Goal: Transaction & Acquisition: Book appointment/travel/reservation

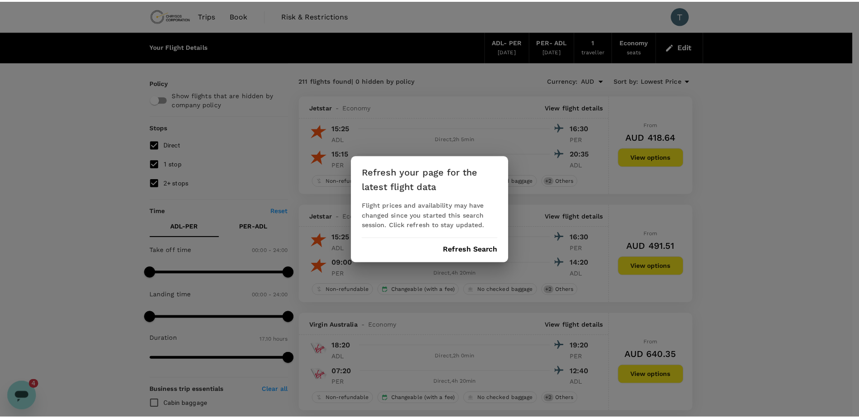
scroll to position [1233, 0]
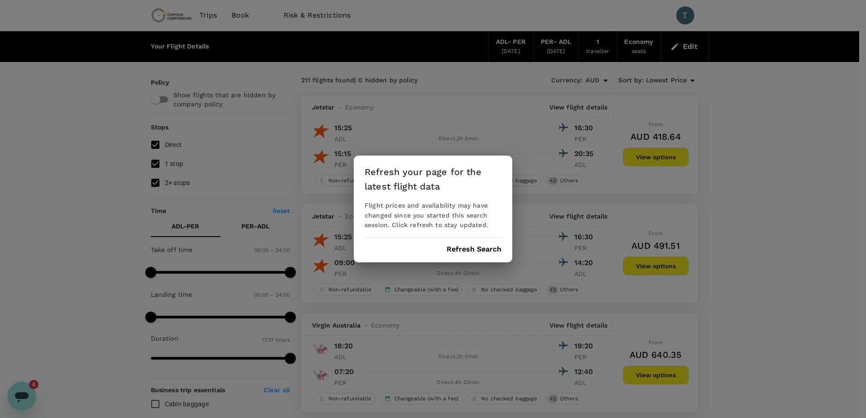
click at [473, 248] on button "Refresh Search" at bounding box center [474, 249] width 55 height 8
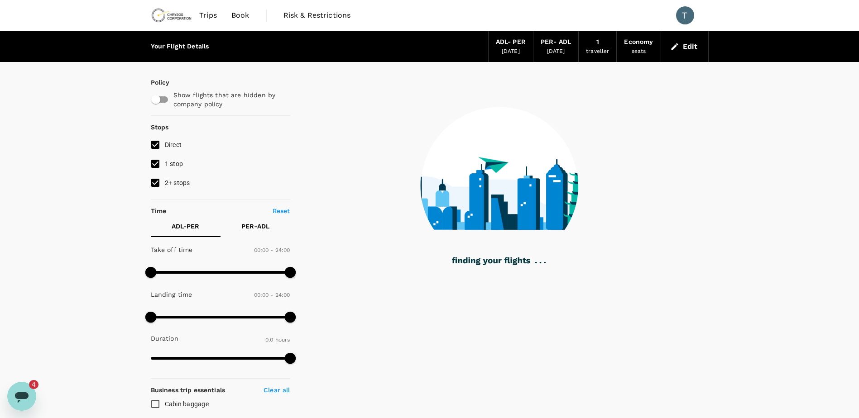
type input "970"
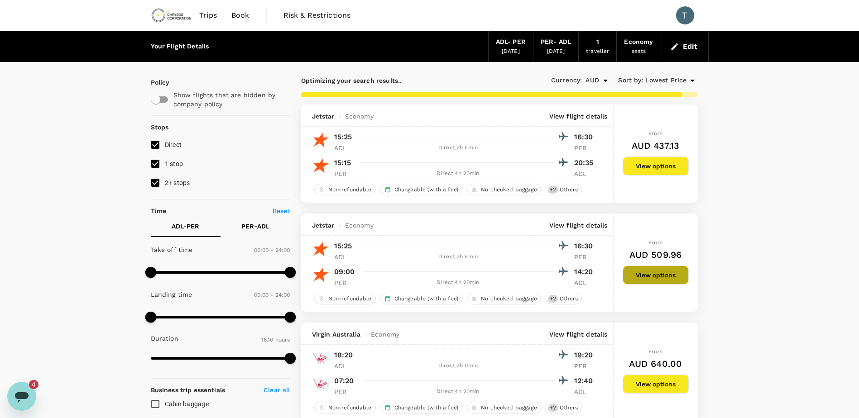
click at [644, 275] on button "View options" at bounding box center [656, 275] width 66 height 19
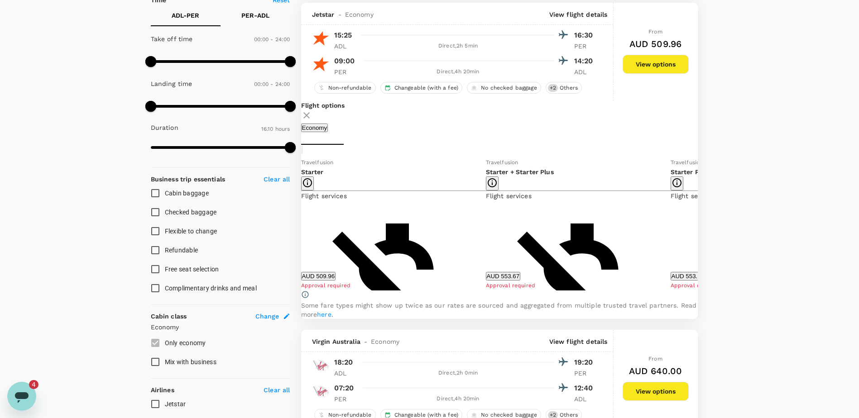
scroll to position [214, 0]
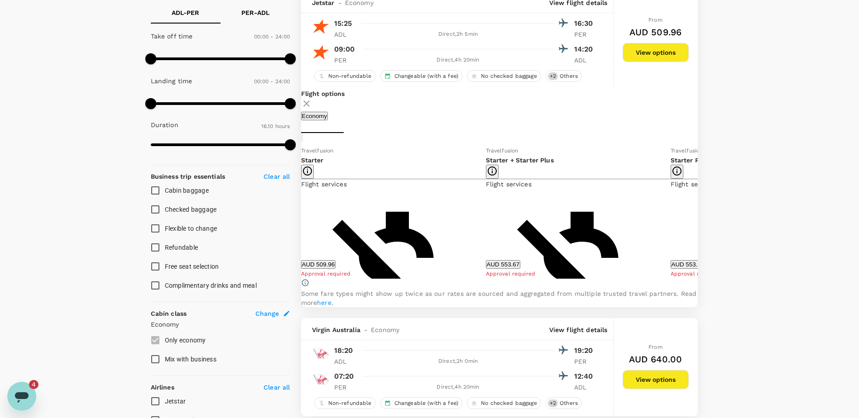
click at [18, 400] on icon "Open messaging window, 4 unread messages" at bounding box center [22, 397] width 16 height 16
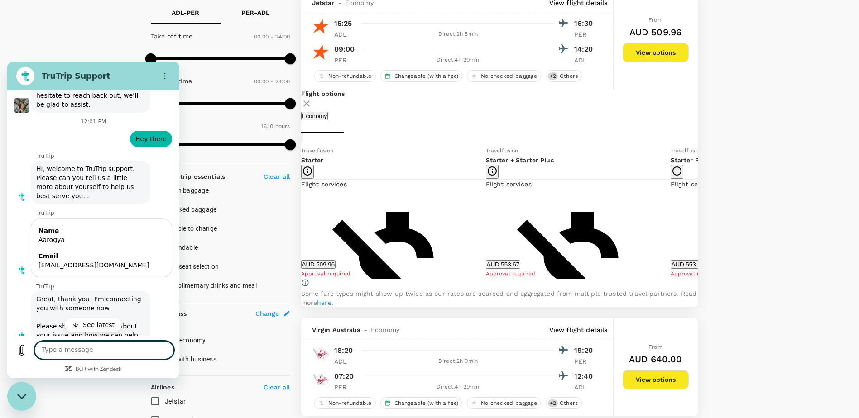
click at [73, 354] on textarea at bounding box center [103, 350] width 139 height 18
type textarea "sorry"
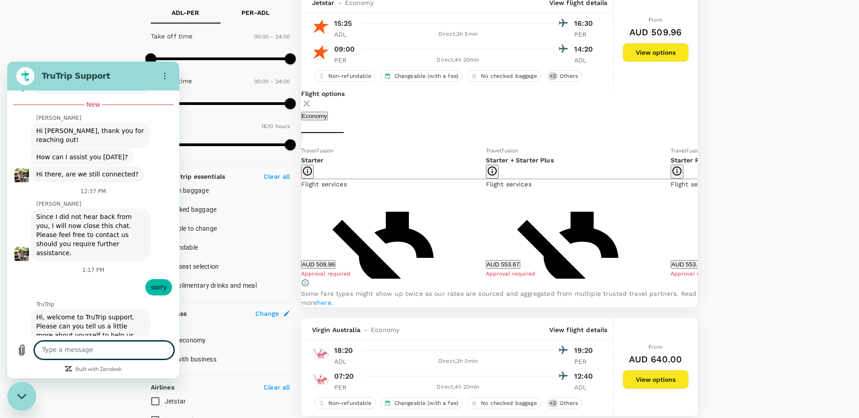
click at [87, 354] on textarea at bounding box center [103, 350] width 139 height 18
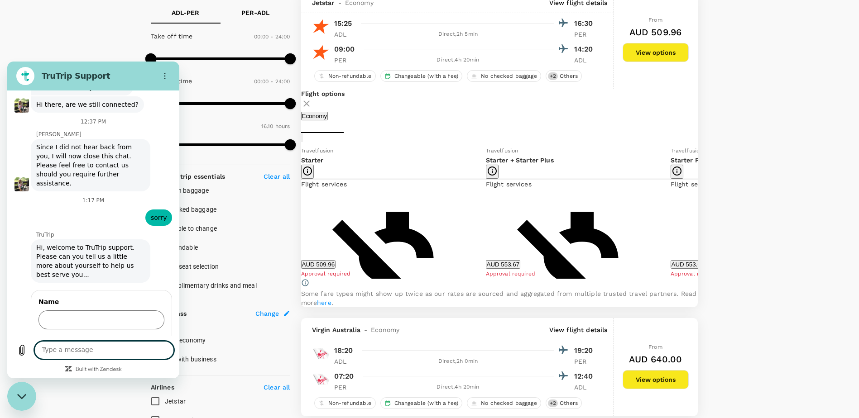
click at [88, 311] on input "Name" at bounding box center [101, 320] width 126 height 19
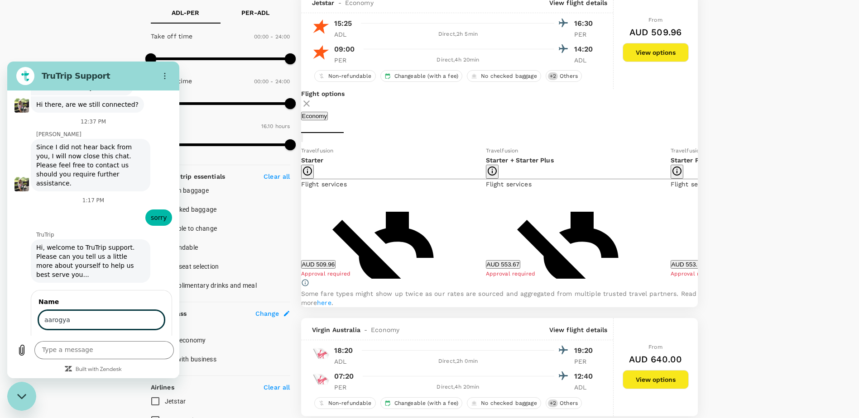
type input "aarogya"
click at [134, 337] on button "Next" at bounding box center [149, 346] width 30 height 18
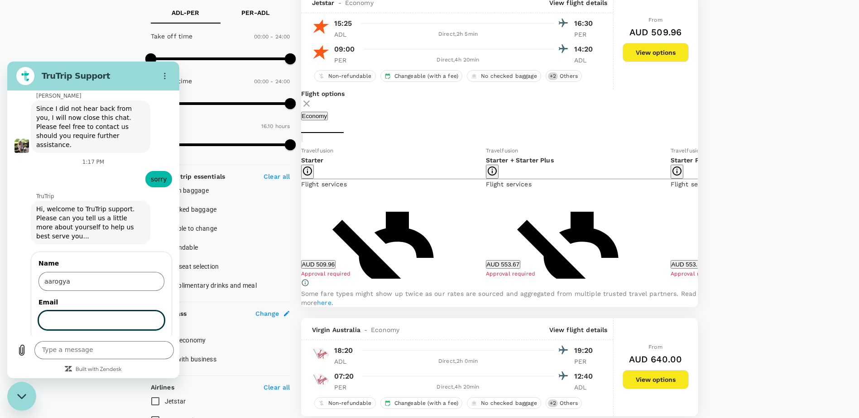
scroll to position [1564, 0]
type input "aarogya.tiwari@chrysoscorp.com"
click at [135, 337] on button "Send" at bounding box center [148, 346] width 31 height 18
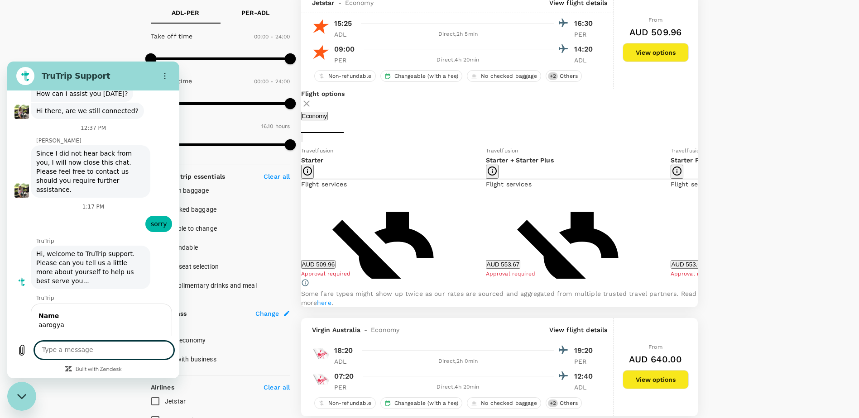
scroll to position [1538, 0]
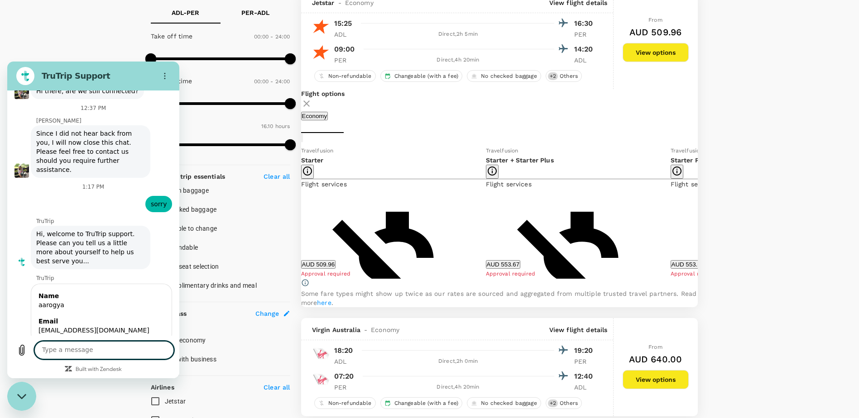
click at [69, 353] on textarea at bounding box center [103, 350] width 139 height 18
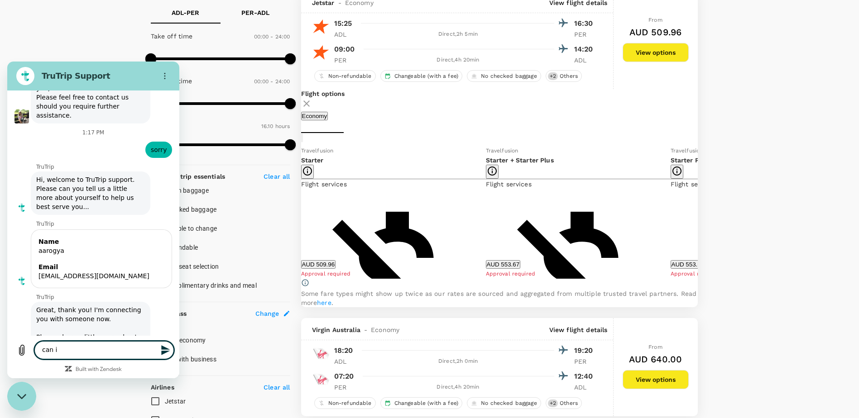
scroll to position [1594, 0]
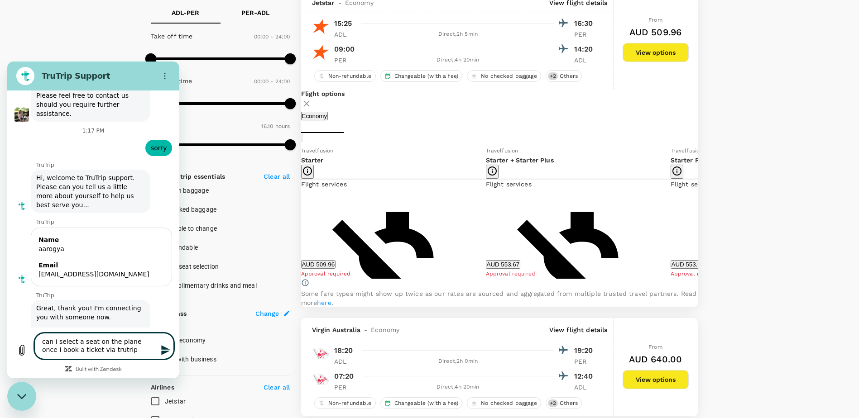
type textarea "can i select a seat on the plane once I book a ticket via trutrip?"
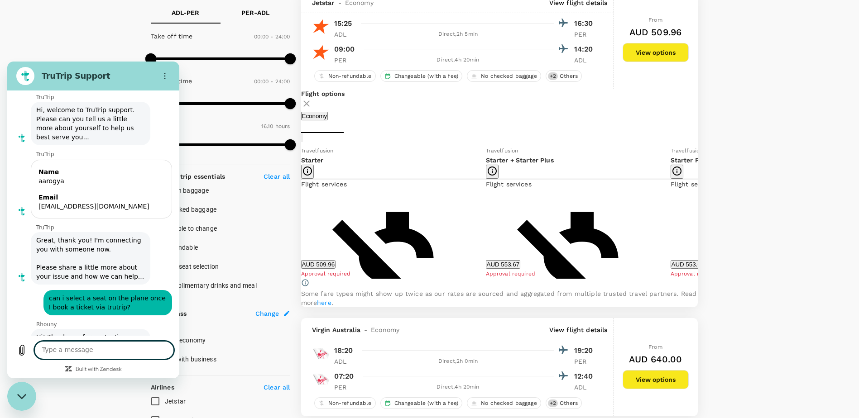
scroll to position [1664, 0]
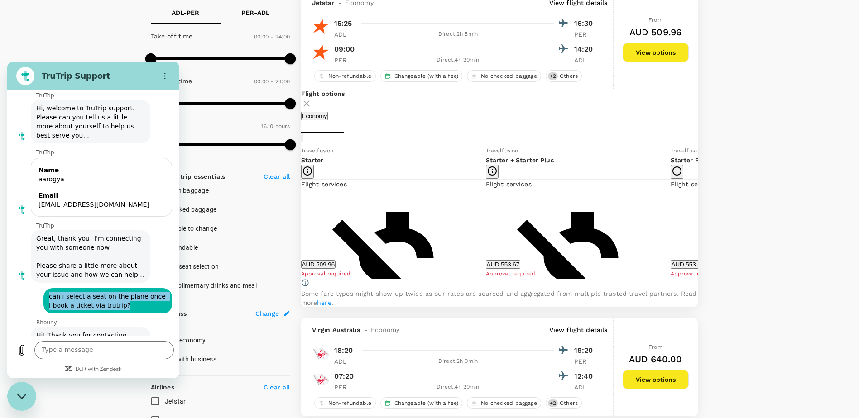
drag, startPoint x: 127, startPoint y: 276, endPoint x: 50, endPoint y: 270, distance: 77.7
click at [50, 288] on span "can i select a seat on the plane once I book a ticket via trutrip?" at bounding box center [107, 300] width 125 height 25
copy span "can i select a seat on the plane once I book a ticket via trutrip?"
click at [99, 348] on textarea at bounding box center [103, 350] width 139 height 18
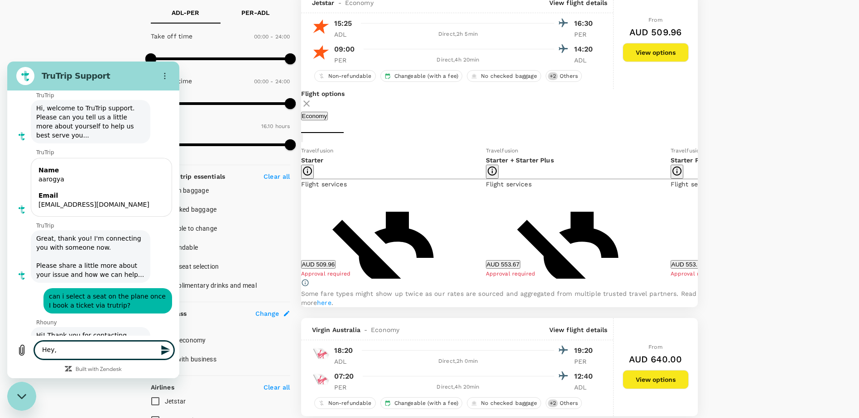
paste textarea "can i select a seat on the plane once I book a ticket via trutrip?"
type textarea "Hey, can i select a seat on the plane once I book a ticket via trutrip?"
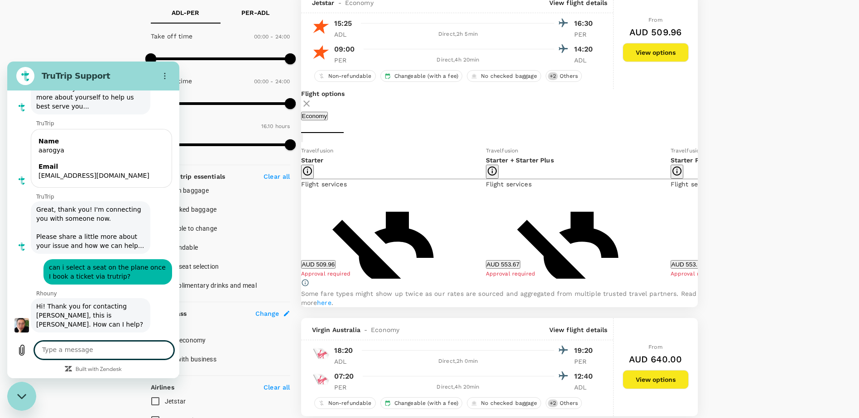
scroll to position [1695, 0]
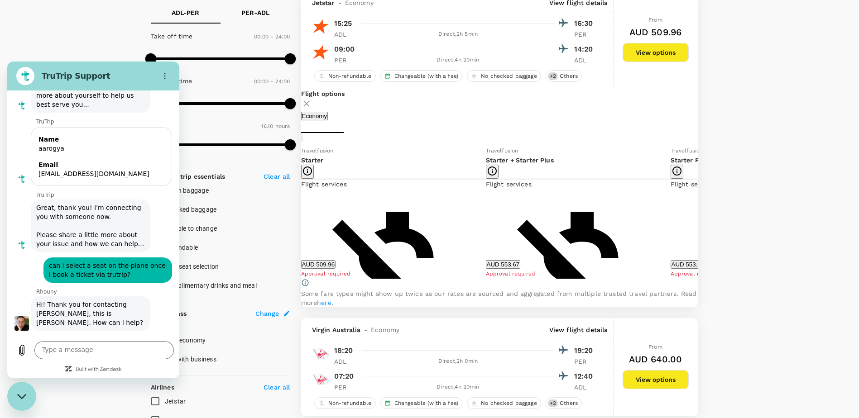
click at [700, 217] on icon at bounding box center [704, 212] width 9 height 9
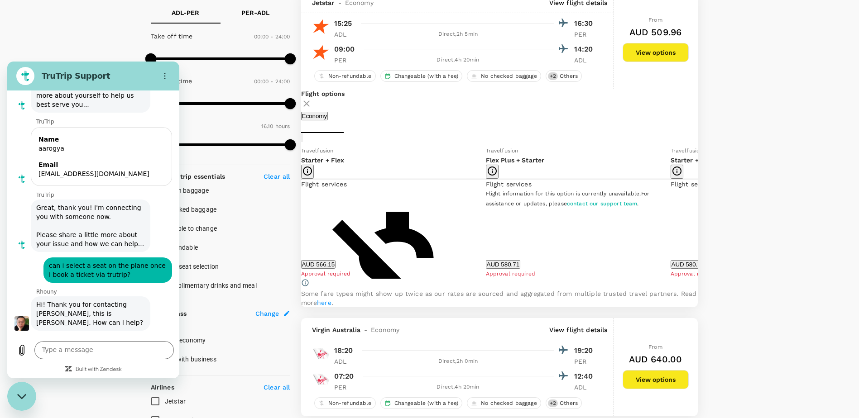
click at [700, 217] on icon at bounding box center [704, 212] width 9 height 9
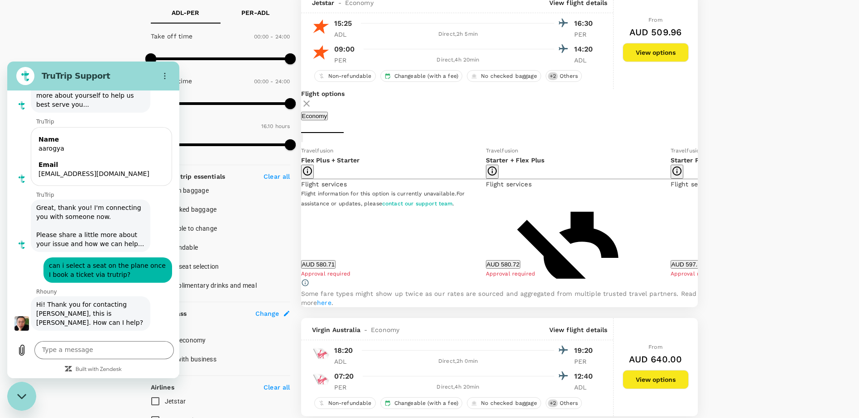
click at [294, 216] on icon at bounding box center [292, 213] width 5 height 8
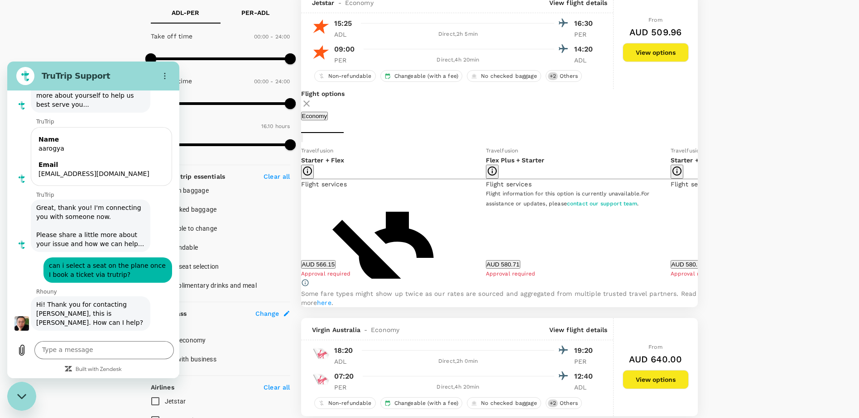
click at [294, 216] on icon at bounding box center [292, 213] width 5 height 8
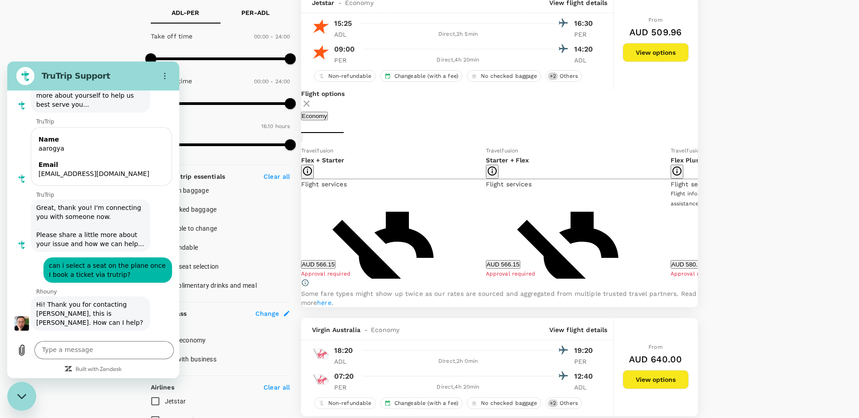
click at [294, 216] on icon at bounding box center [292, 213] width 5 height 8
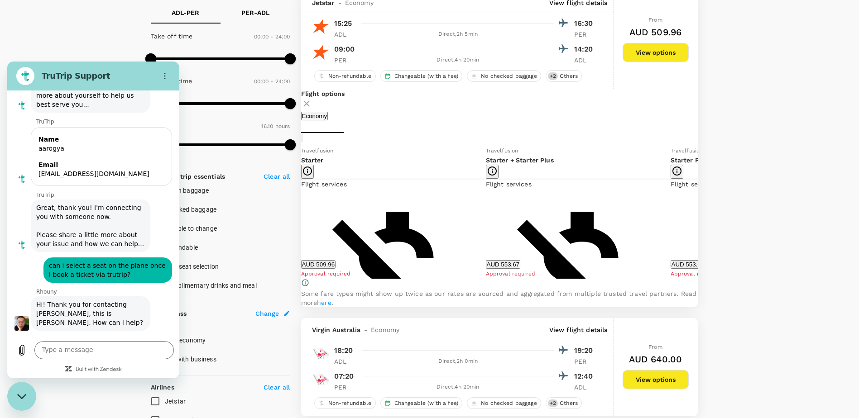
click at [294, 216] on icon at bounding box center [292, 213] width 5 height 8
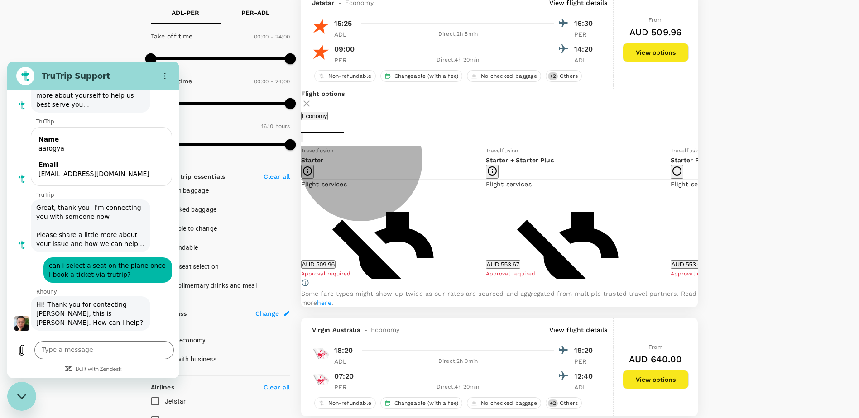
click at [336, 269] on button "AUD 509.96" at bounding box center [318, 264] width 35 height 9
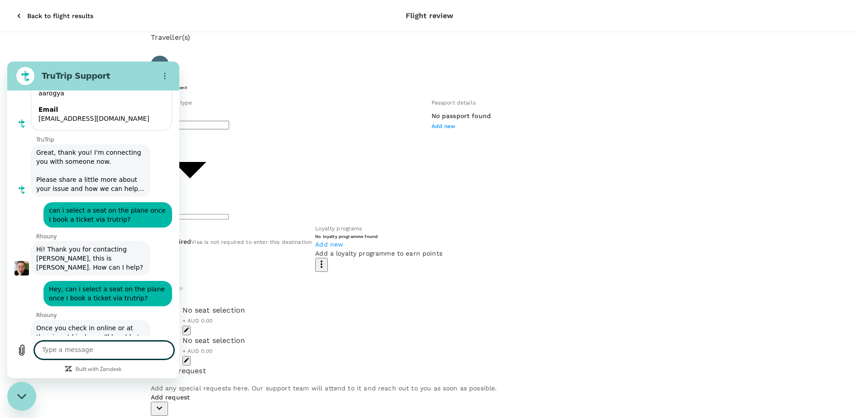
scroll to position [1752, 0]
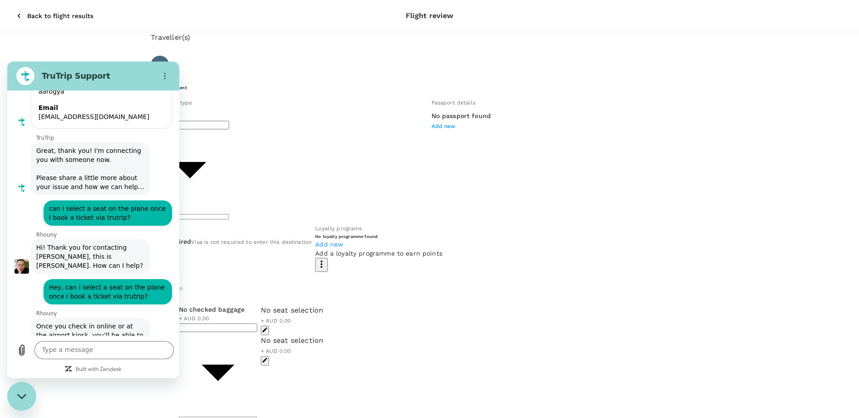
click at [34, 390] on div "Close messaging window" at bounding box center [21, 396] width 27 height 27
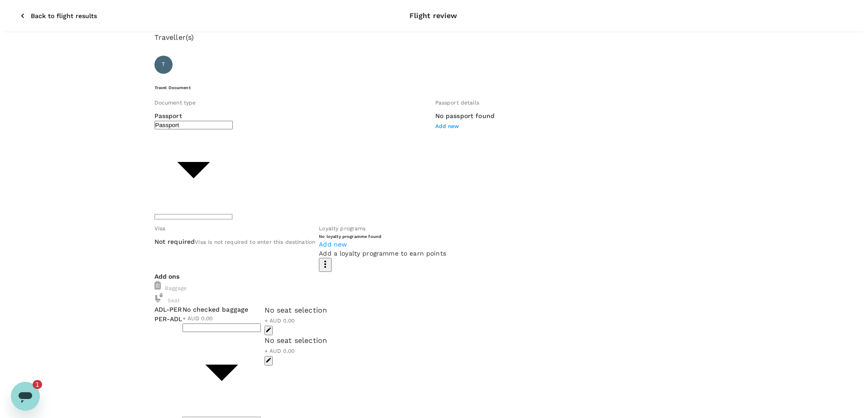
scroll to position [0, 0]
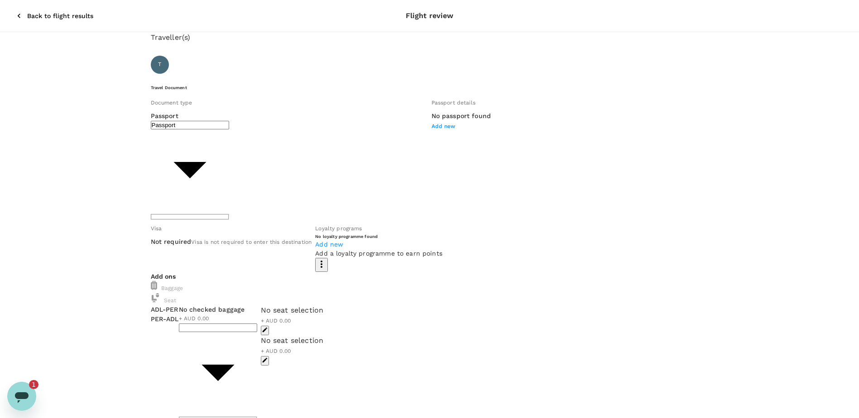
click at [432, 130] on span "Add new" at bounding box center [444, 126] width 24 height 6
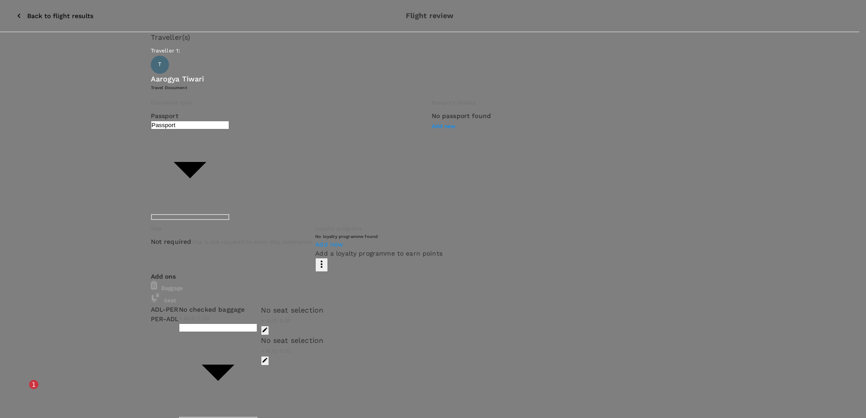
type input "09767289"
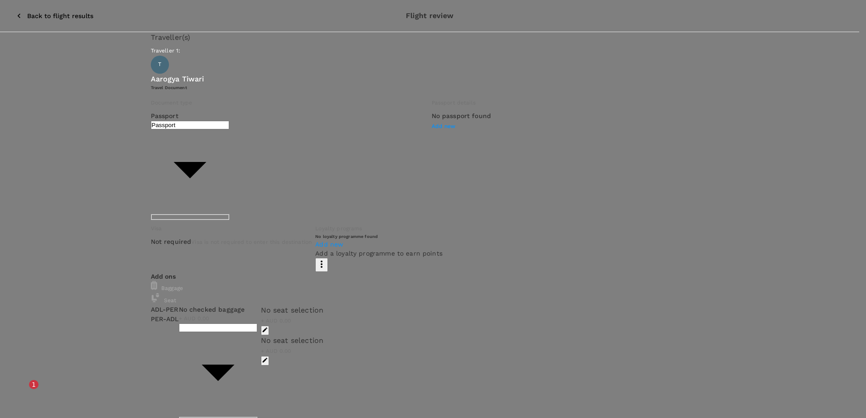
type input "[GEOGRAPHIC_DATA]"
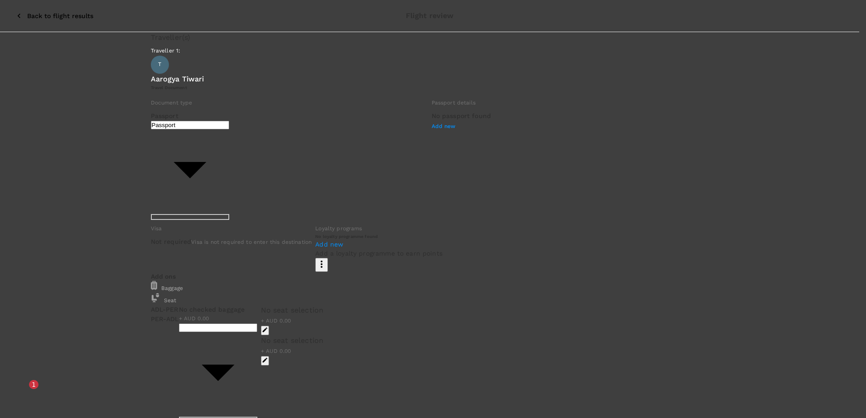
type input "13/05/2016"
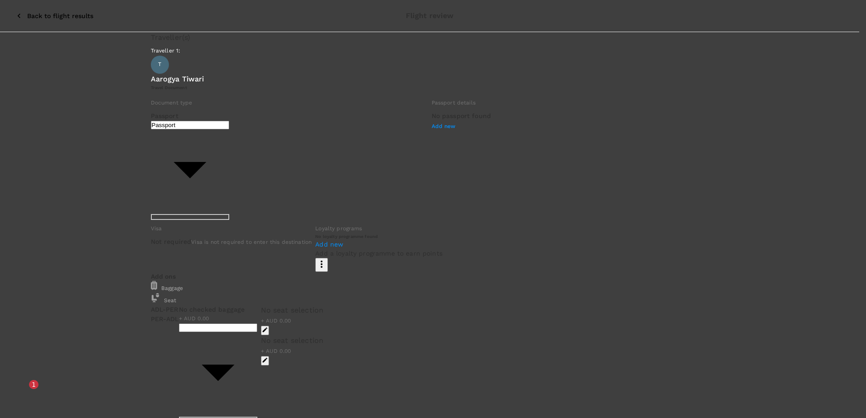
type input "12/05/2026"
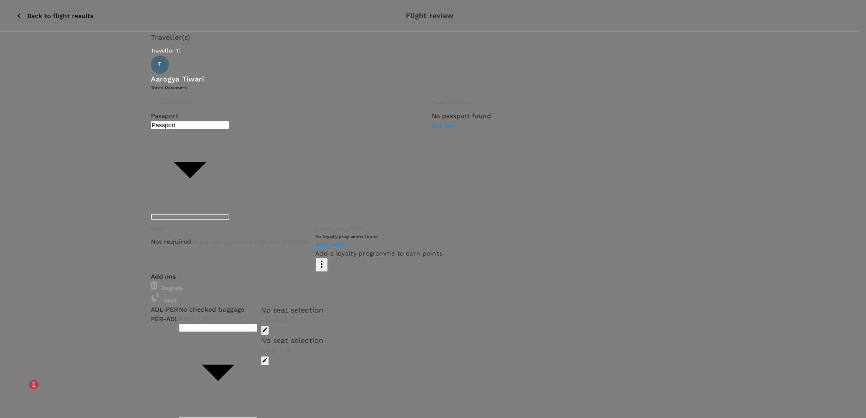
type input "Aarogya"
type input "Tiwari"
radio input "true"
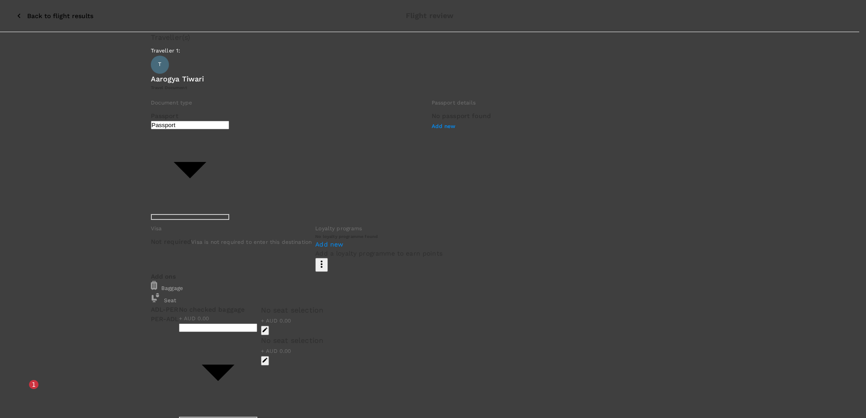
scroll to position [908, 0]
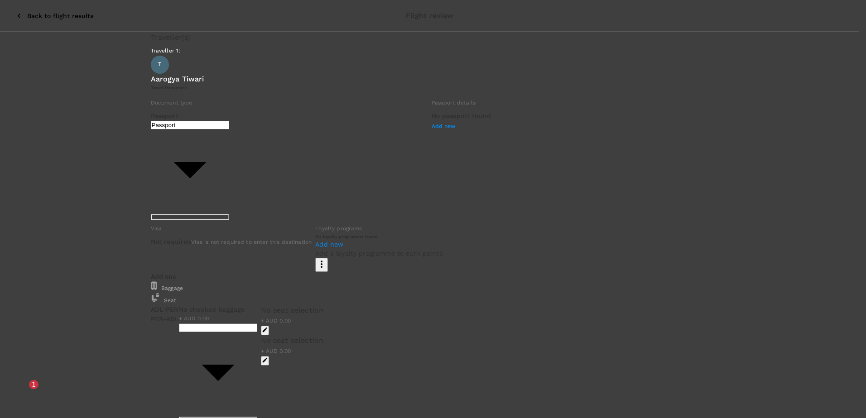
scroll to position [727, 0]
type input "07/09/1993"
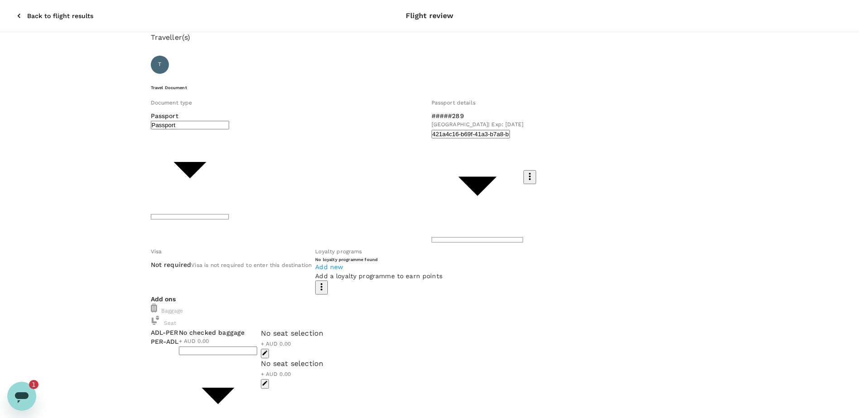
click at [309, 196] on div "Travel Document Document type Passport Passport ​ Passport details #####289 Nep…" at bounding box center [430, 190] width 558 height 210
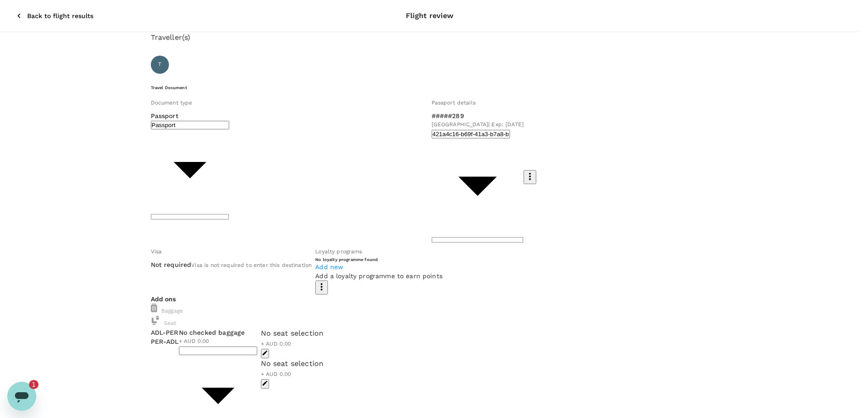
click at [64, 284] on div at bounding box center [433, 209] width 866 height 418
click at [66, 285] on div at bounding box center [433, 209] width 866 height 418
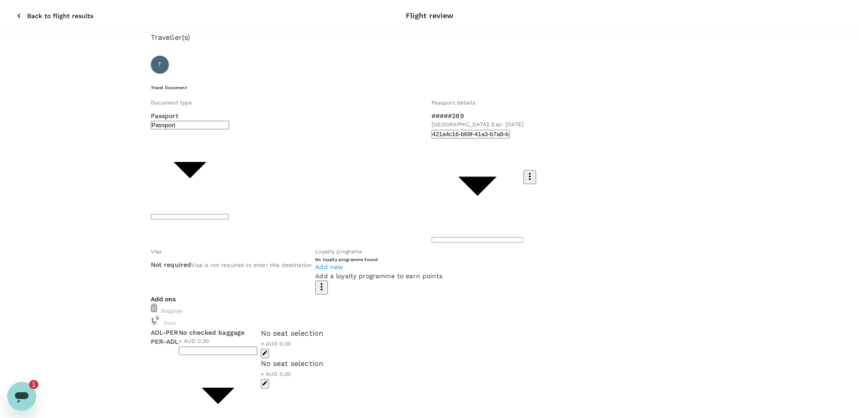
click at [291, 341] on span "+ AUD 0.00" at bounding box center [276, 344] width 30 height 6
click at [268, 350] on icon "button" at bounding box center [265, 353] width 6 height 6
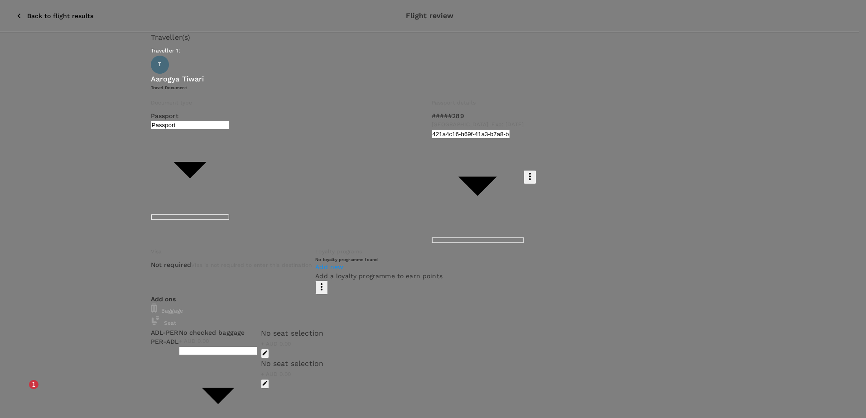
scroll to position [181, 0]
click at [126, 230] on p "Select" at bounding box center [103, 234] width 46 height 9
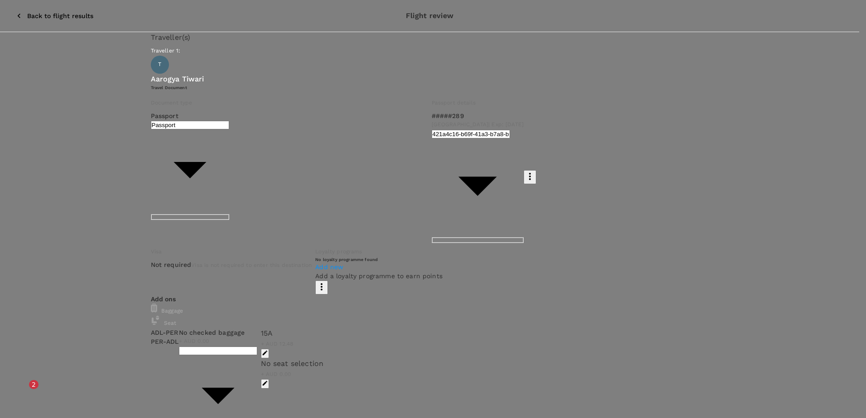
click at [765, 233] on p "Select" at bounding box center [754, 237] width 46 height 9
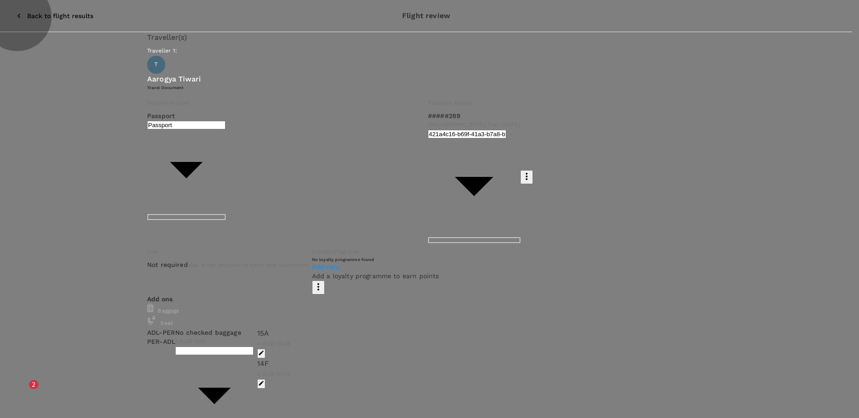
scroll to position [0, 0]
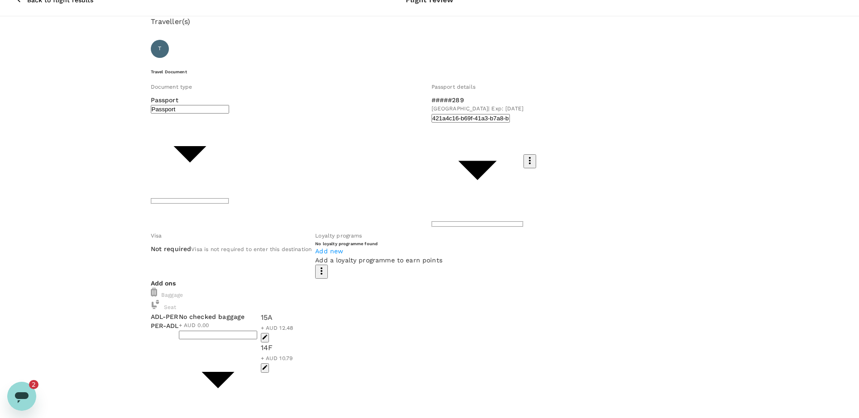
scroll to position [34, 0]
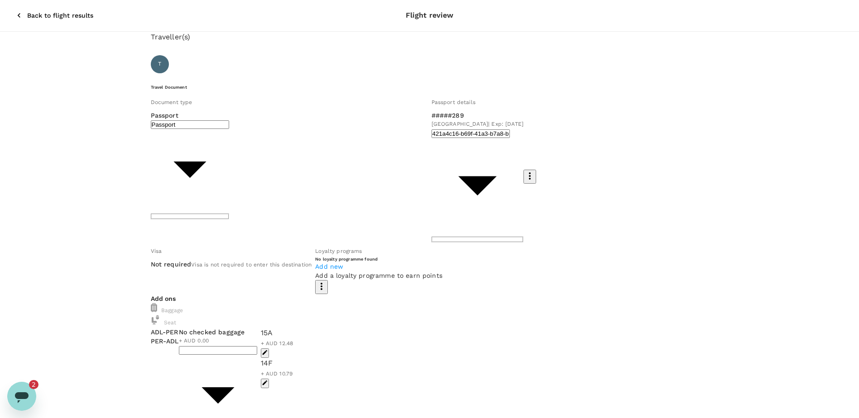
scroll to position [0, 0]
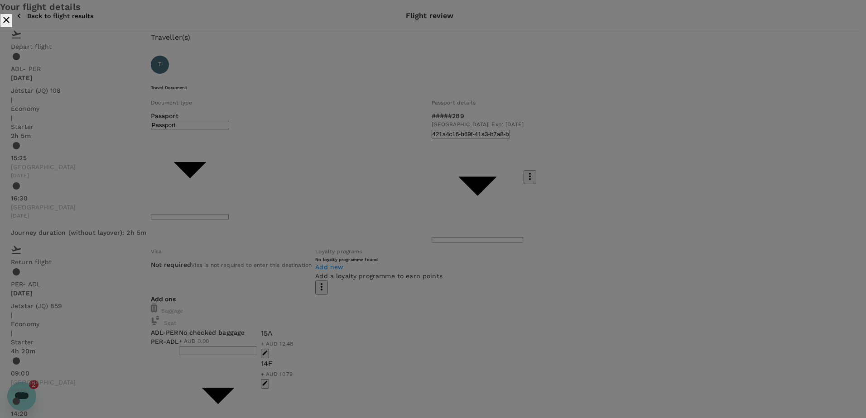
click at [12, 25] on icon "close" at bounding box center [6, 19] width 11 height 11
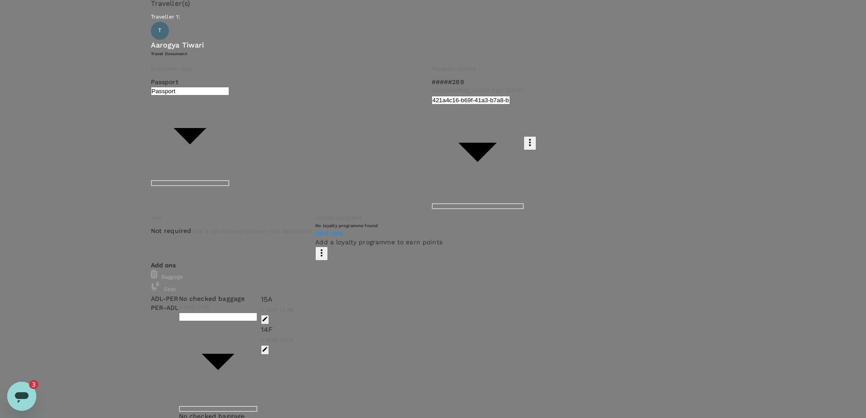
type input "9c4289b1-14a3-4119-8736-521306e5ca8f"
type textarea "Hi Adrian"
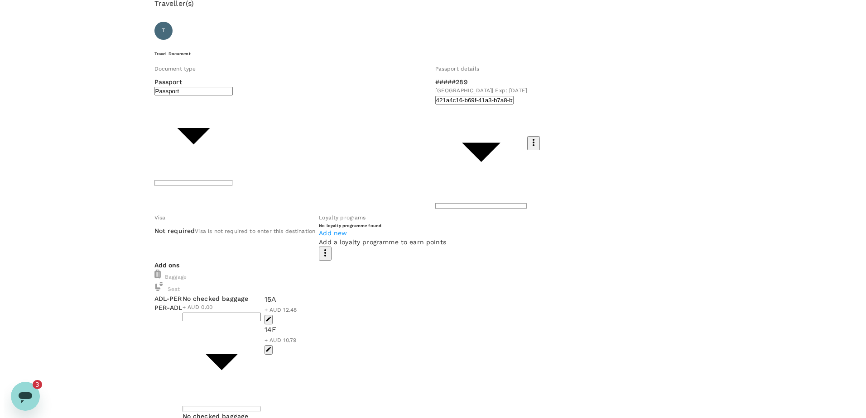
scroll to position [1, 0]
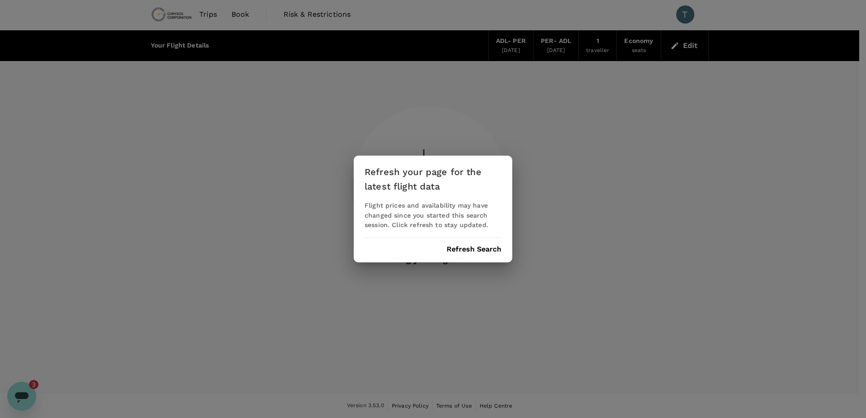
click at [468, 250] on button "Refresh Search" at bounding box center [474, 249] width 55 height 8
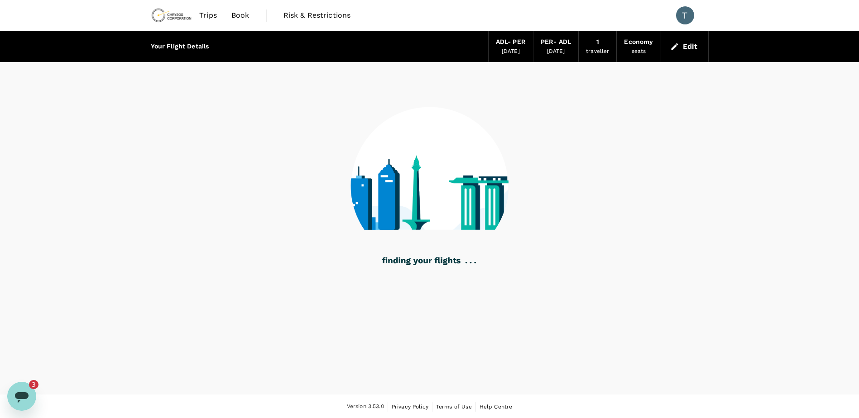
click at [210, 19] on span "Trips" at bounding box center [208, 15] width 18 height 11
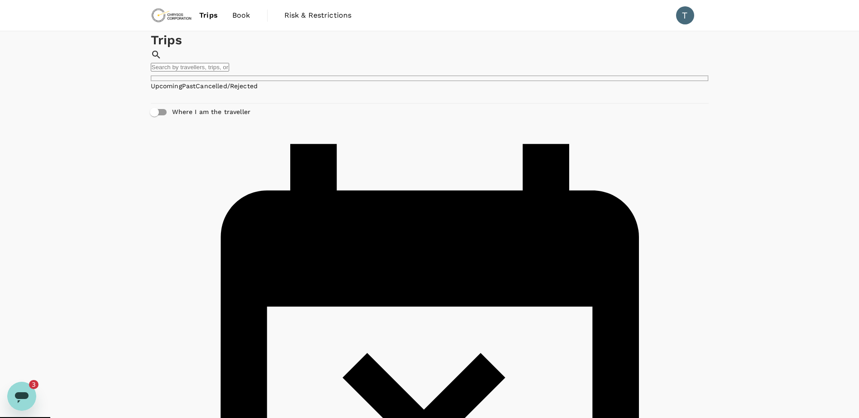
click at [19, 401] on icon "Open messaging window, 3 unread messages" at bounding box center [22, 398] width 14 height 11
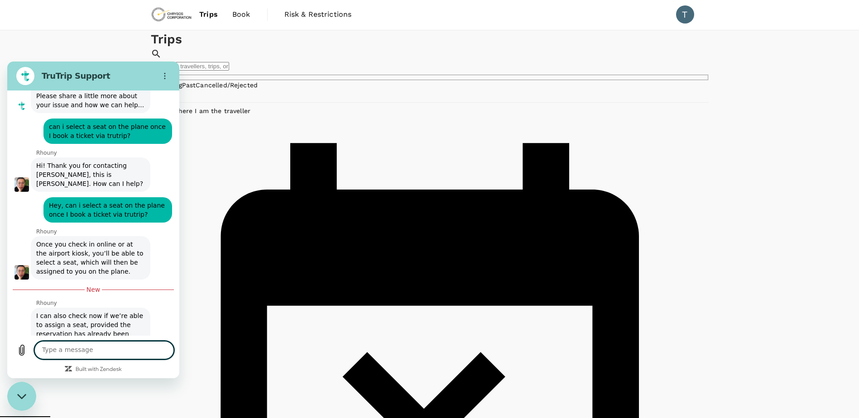
scroll to position [1889, 0]
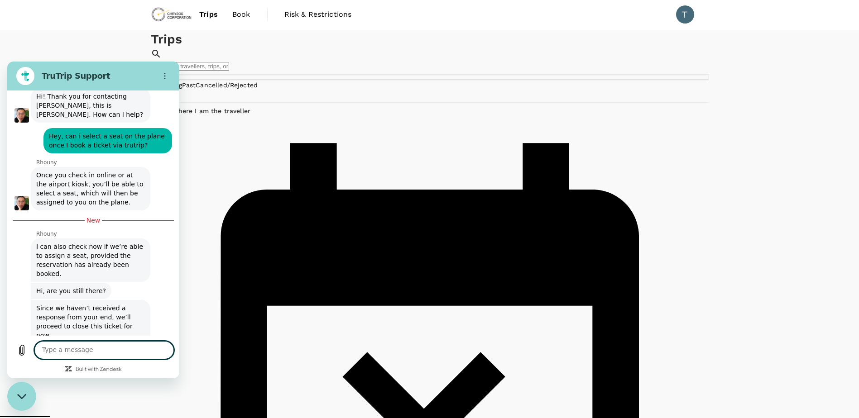
click at [120, 351] on textarea at bounding box center [103, 350] width 139 height 18
type textarea "all good thanks for your help"
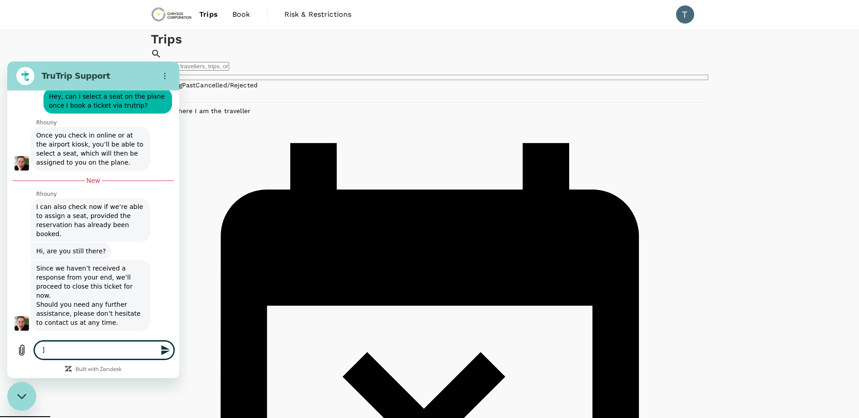
scroll to position [1928, 0]
type textarea "]"
click at [219, 338] on div "Trips ​ ​ Upcoming Past Cancelled/Rejected Where I am the traveller No upcoming…" at bounding box center [429, 374] width 859 height 688
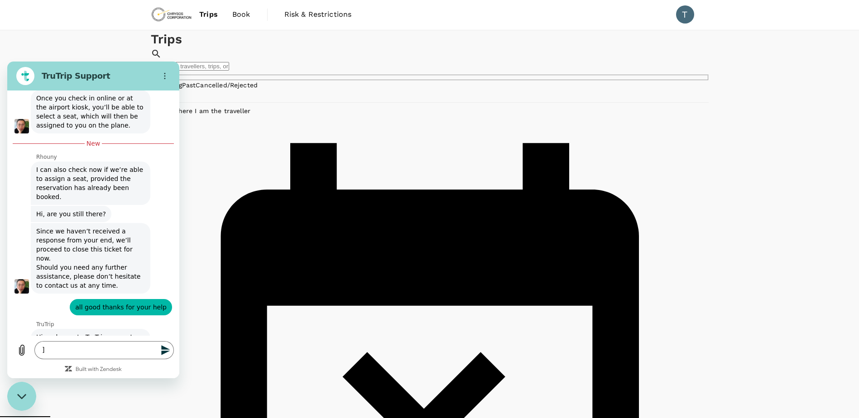
click at [118, 38] on div "Trips ​ ​ Upcoming Past Cancelled/Rejected Where I am the traveller" at bounding box center [429, 75] width 859 height 90
click at [125, 71] on h2 "TruTrip Support" at bounding box center [97, 76] width 110 height 11
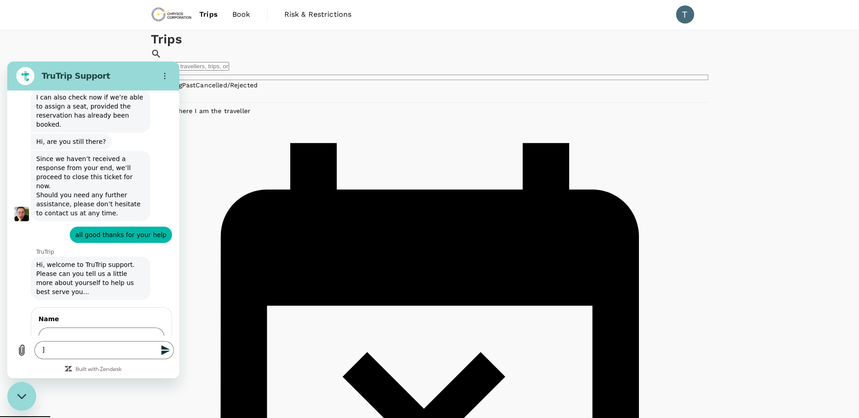
scroll to position [2037, 0]
drag, startPoint x: 96, startPoint y: 38, endPoint x: 124, endPoint y: 61, distance: 35.4
click at [96, 41] on div "Trips ​ ​ Upcoming Past Cancelled/Rejected Where I am the traveller" at bounding box center [429, 75] width 859 height 90
click at [252, 205] on div "No upcoming trips" at bounding box center [430, 412] width 580 height 584
click at [26, 396] on icon "Close messaging window" at bounding box center [22, 397] width 10 height 6
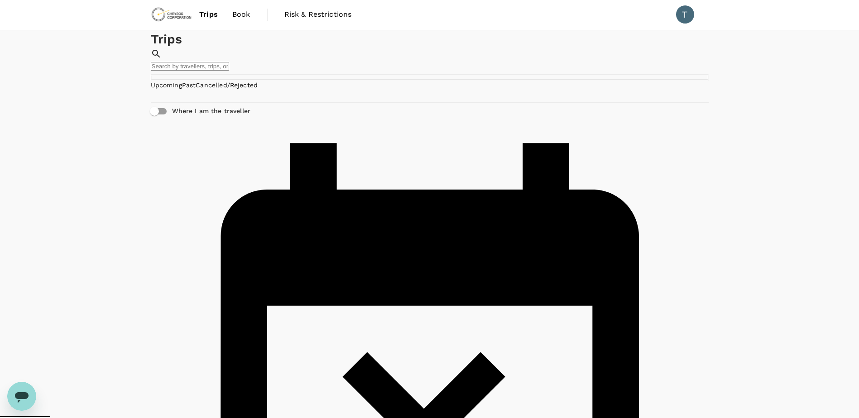
scroll to position [2038, 0]
click at [258, 89] on link "Cancelled/Rejected" at bounding box center [227, 85] width 62 height 7
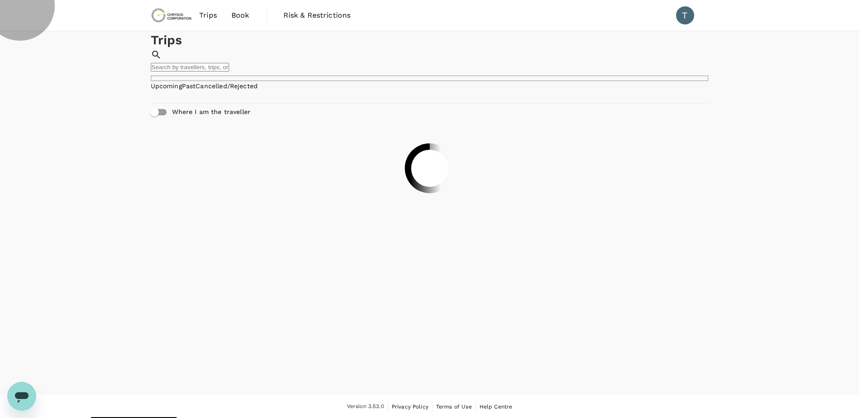
click at [170, 90] on link "Upcoming" at bounding box center [166, 85] width 31 height 7
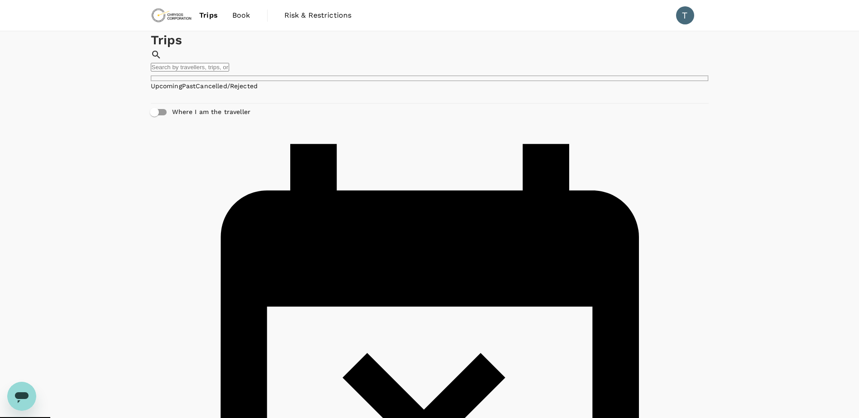
click at [230, 21] on link "Book" at bounding box center [241, 15] width 33 height 31
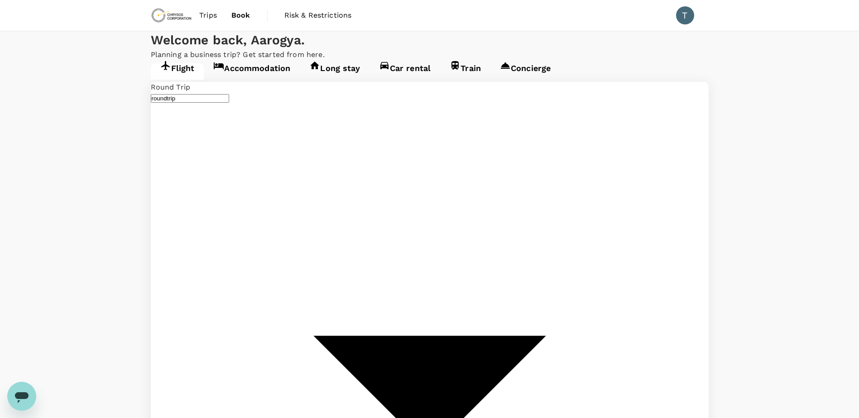
type input "Adelaide (ADL)"
type input "Perth (PER)"
type input "Adelaide (ADL)"
type input "Perth (PER)"
click at [265, 80] on link "Accommodation" at bounding box center [252, 71] width 96 height 16
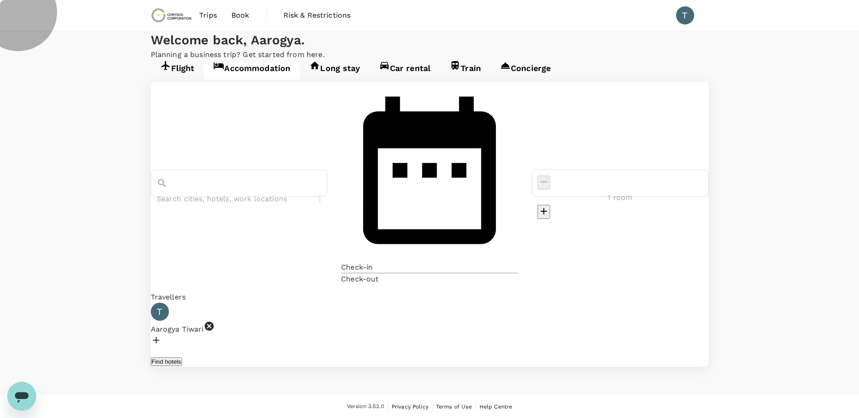
click at [168, 71] on icon at bounding box center [165, 65] width 11 height 11
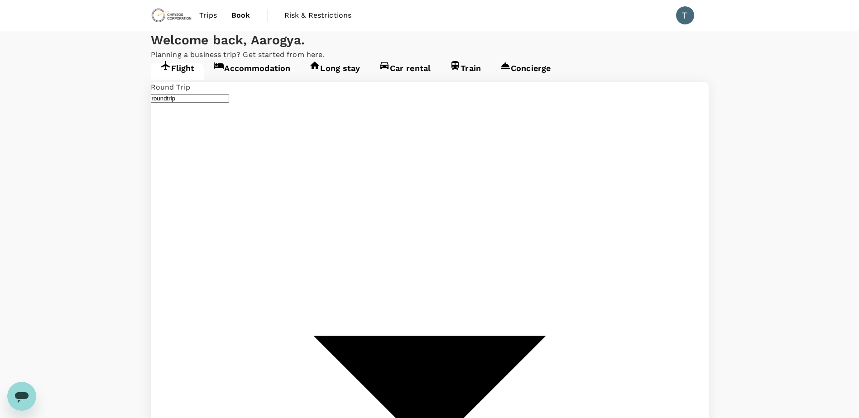
type input "Adelaide (ADL)"
type input "Perth (PER)"
type input "Adelaide (ADL)"
type input "Perth (PER)"
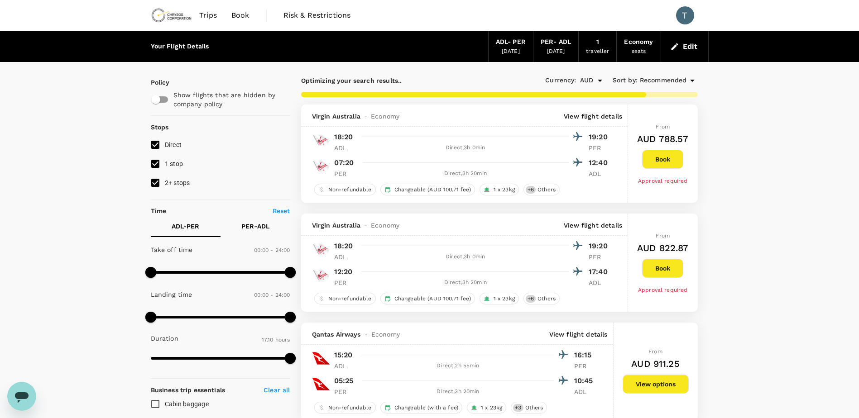
click at [663, 77] on span "Recommended" at bounding box center [663, 81] width 47 height 10
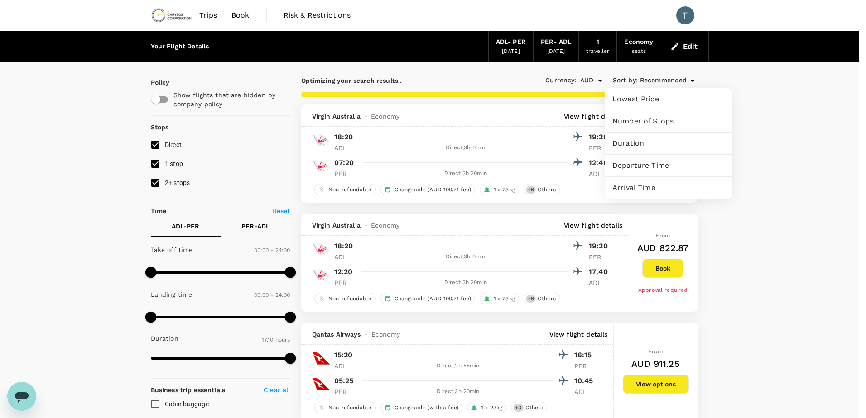
click at [660, 101] on span "Lowest Price" at bounding box center [668, 99] width 112 height 11
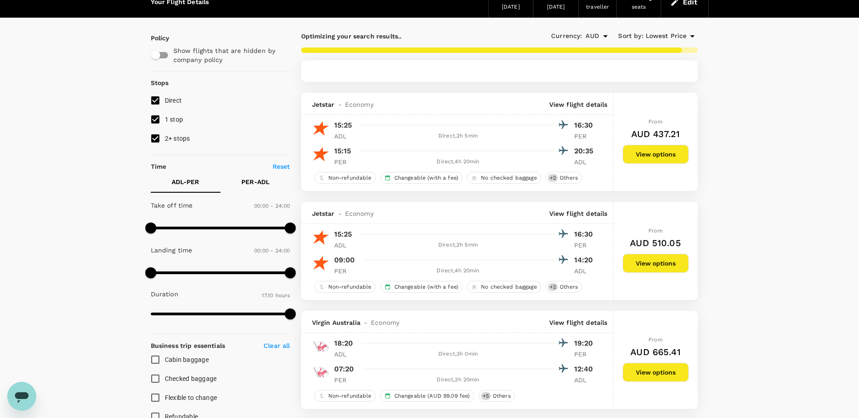
scroll to position [45, 0]
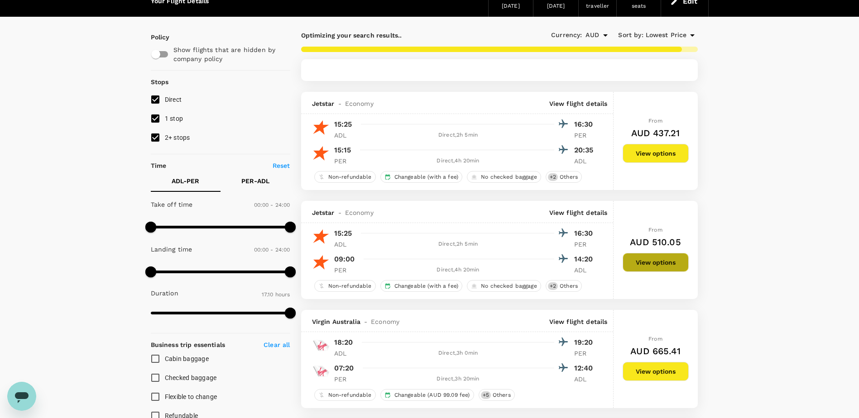
click at [641, 272] on button "View options" at bounding box center [656, 262] width 66 height 19
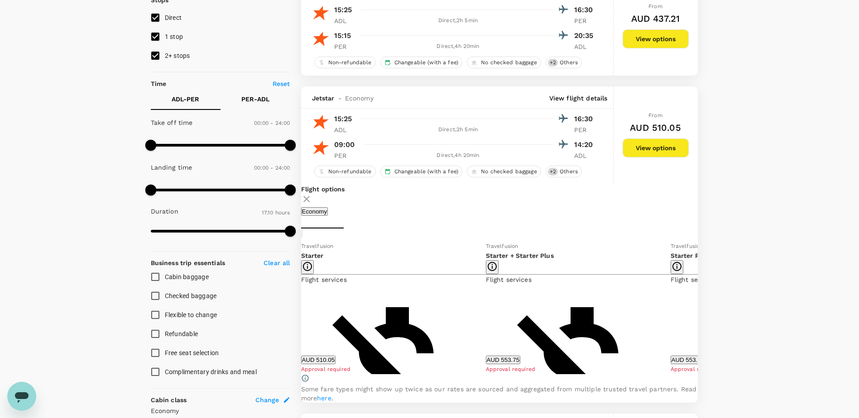
scroll to position [214, 0]
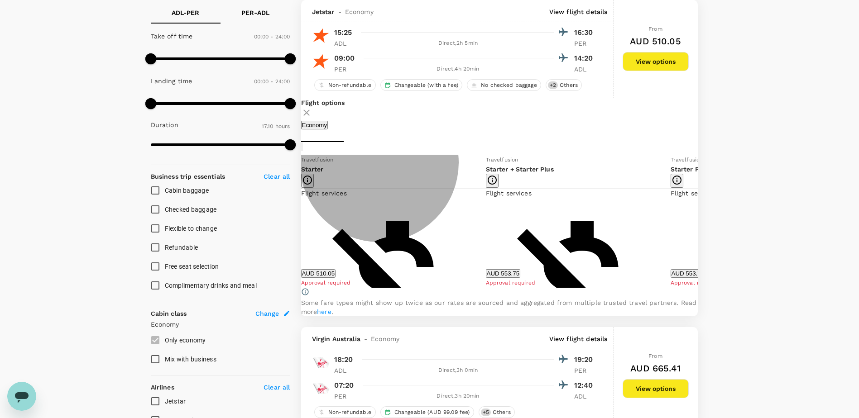
click at [336, 278] on button "AUD 510.05" at bounding box center [318, 273] width 35 height 9
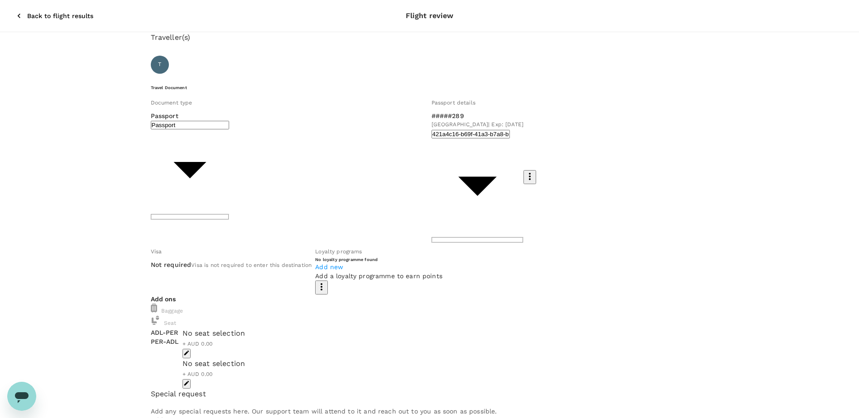
click at [230, 134] on body "Back to flight results Flight review Traveller(s) Traveller 1 : T Aarogya Tiwar…" at bounding box center [429, 405] width 859 height 811
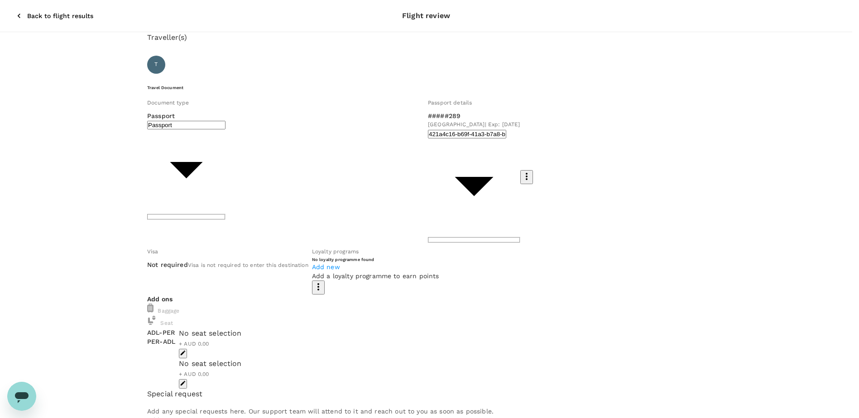
click at [215, 135] on body "Back to flight results Flight review Traveller(s) Traveller 1 : T Aarogya Tiwar…" at bounding box center [429, 405] width 859 height 811
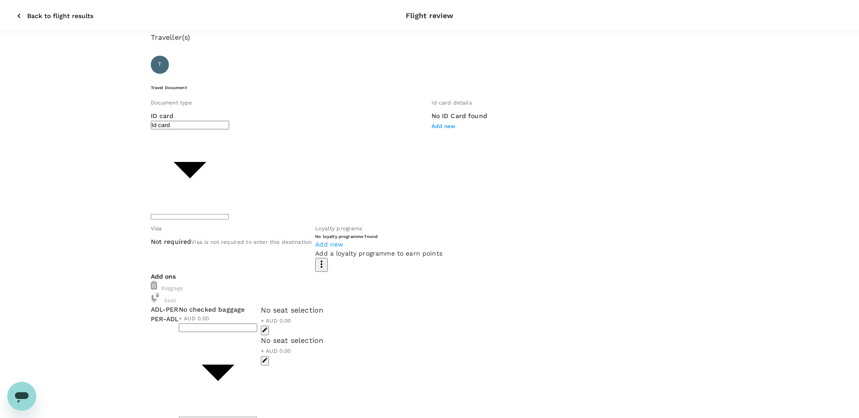
click at [432, 130] on span "Add new" at bounding box center [444, 126] width 24 height 6
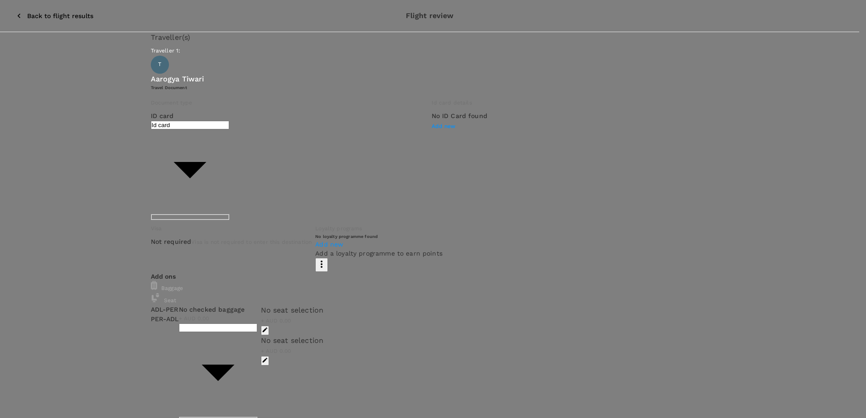
click at [294, 172] on div at bounding box center [433, 209] width 866 height 418
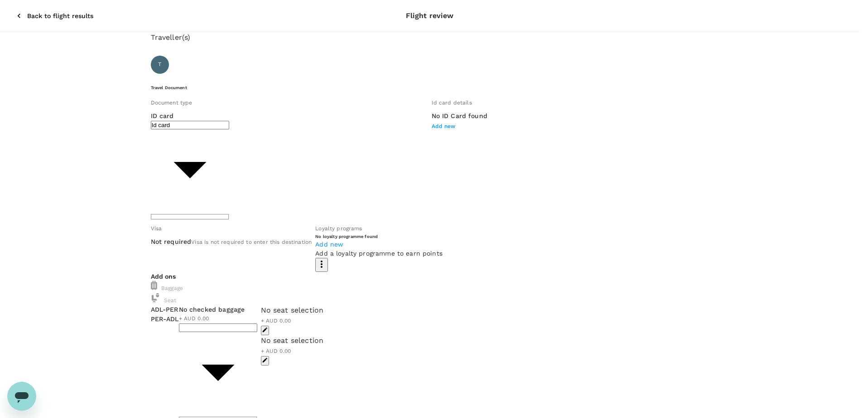
type input "Passport"
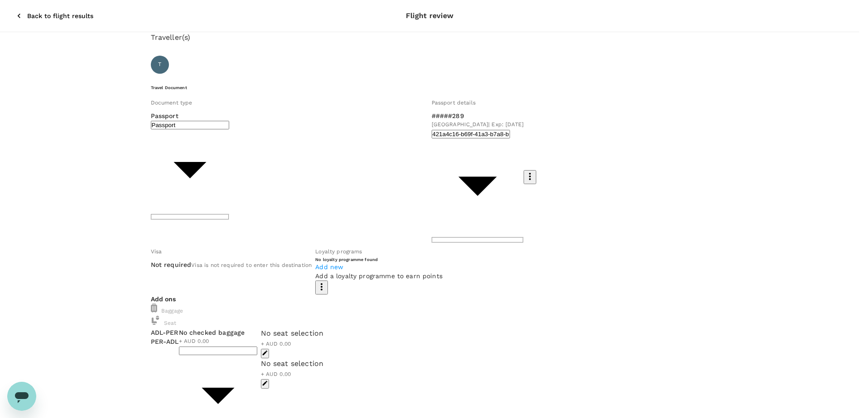
click at [98, 193] on div at bounding box center [433, 209] width 866 height 418
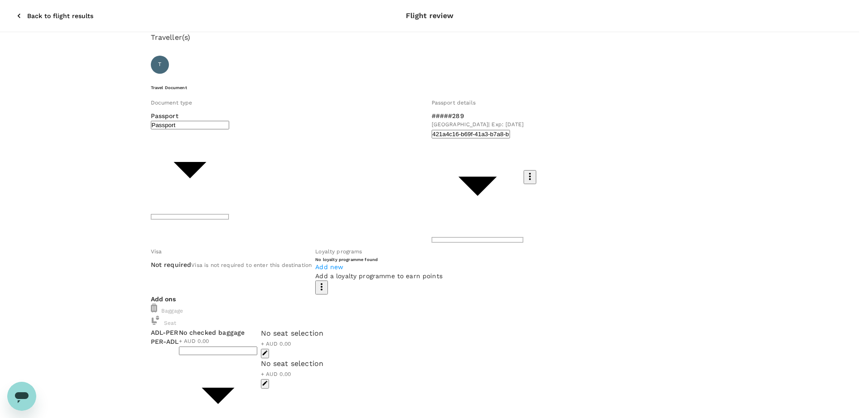
click at [413, 135] on div at bounding box center [433, 209] width 866 height 418
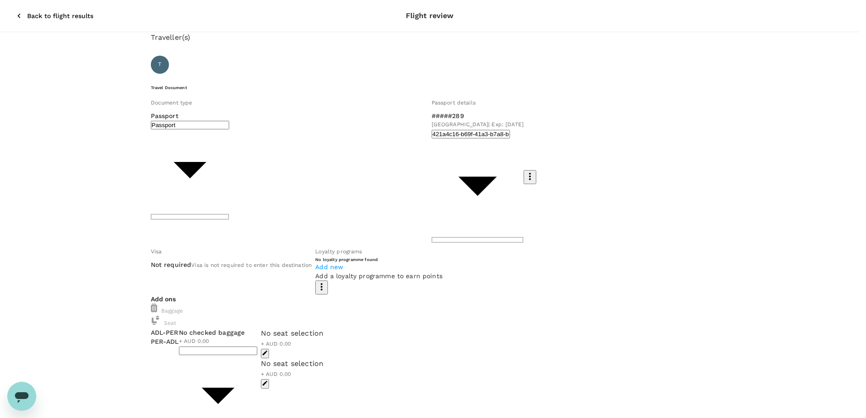
click at [67, 203] on div at bounding box center [433, 209] width 866 height 418
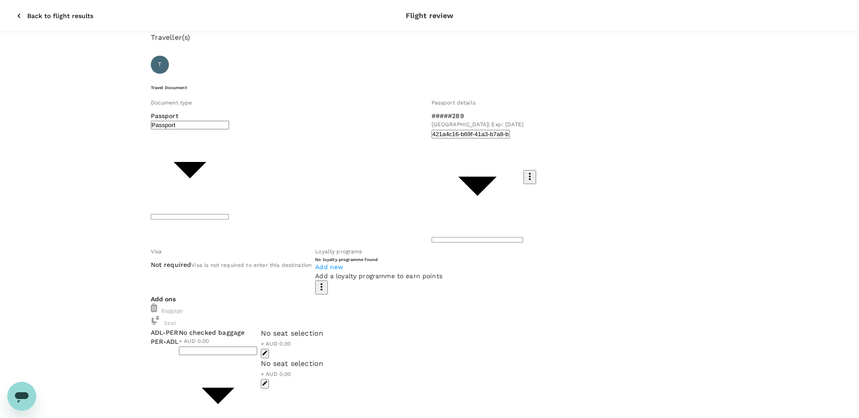
click at [324, 328] on div "No seat selection + AUD 0.00" at bounding box center [292, 343] width 63 height 30
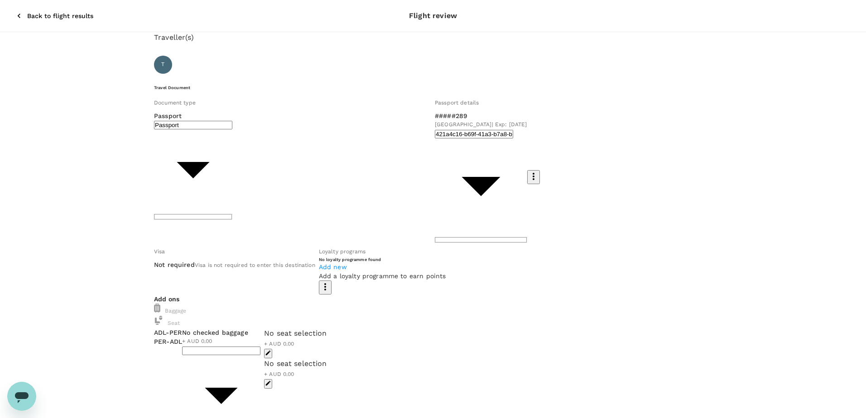
click at [327, 238] on div at bounding box center [433, 209] width 866 height 418
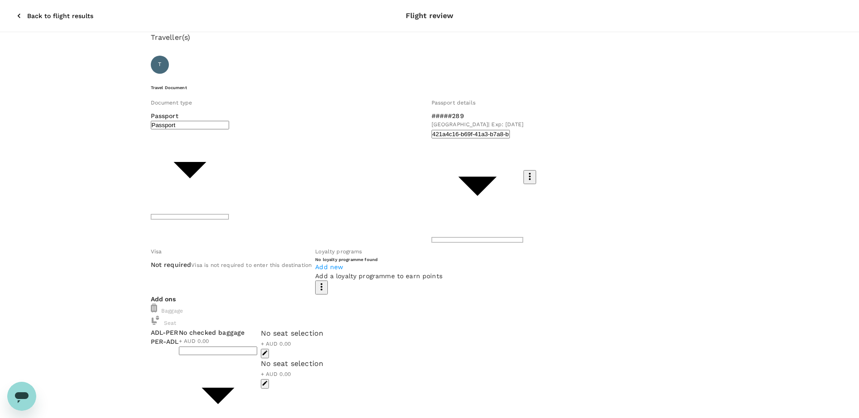
click at [269, 349] on button "button" at bounding box center [265, 354] width 8 height 10
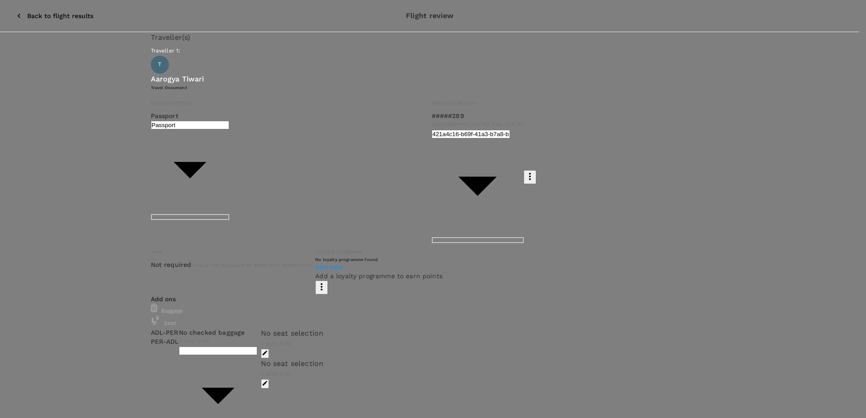
scroll to position [234, 0]
click at [761, 176] on p "Select" at bounding box center [753, 180] width 46 height 9
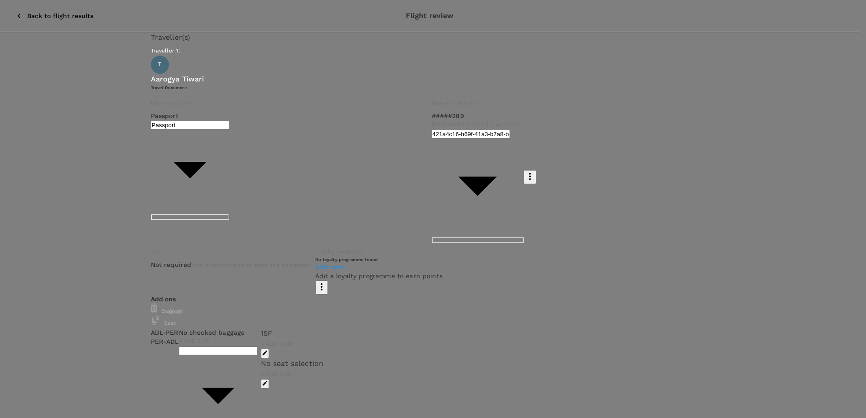
click at [126, 176] on p "Reselect" at bounding box center [103, 180] width 46 height 9
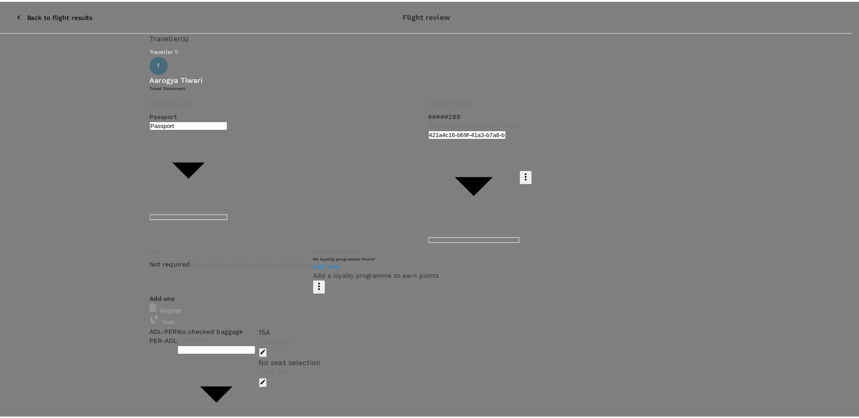
scroll to position [226, 0]
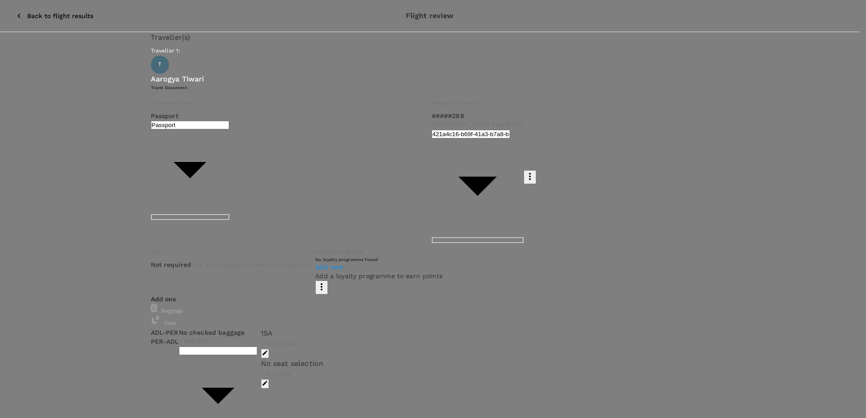
click at [756, 187] on p "Select" at bounding box center [754, 191] width 46 height 9
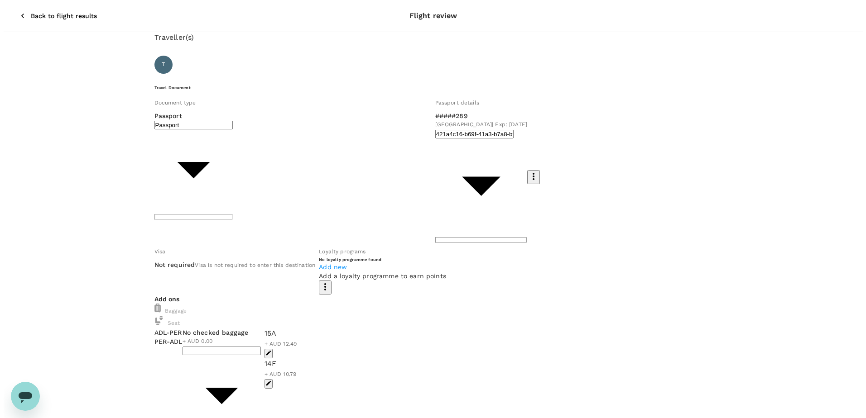
scroll to position [34, 0]
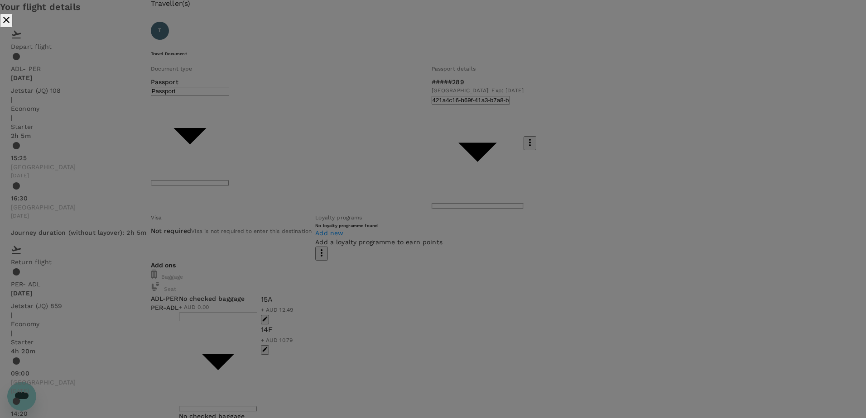
click at [12, 25] on icon "close" at bounding box center [6, 19] width 11 height 11
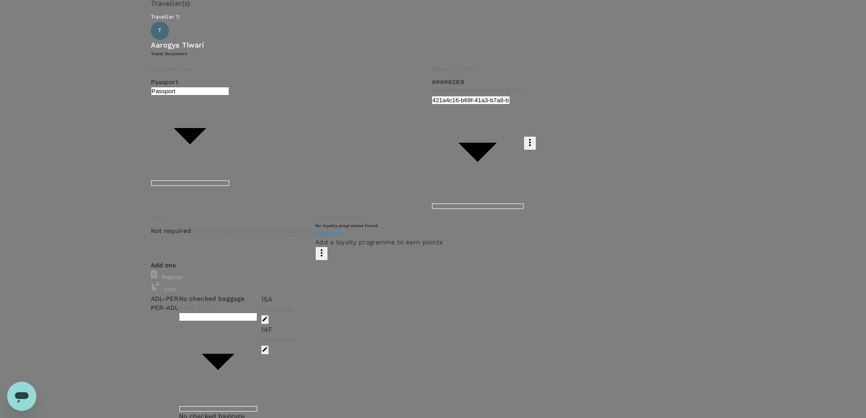
type textarea "T"
type textarea "Hey Adrian, This is for my trip to Perth for MAX57 IT deployment. Could you ple…"
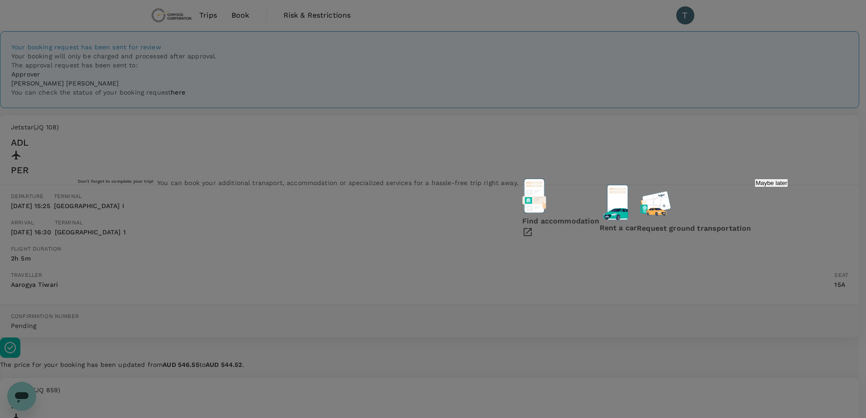
click at [522, 226] on p "Find accommodation" at bounding box center [560, 221] width 77 height 11
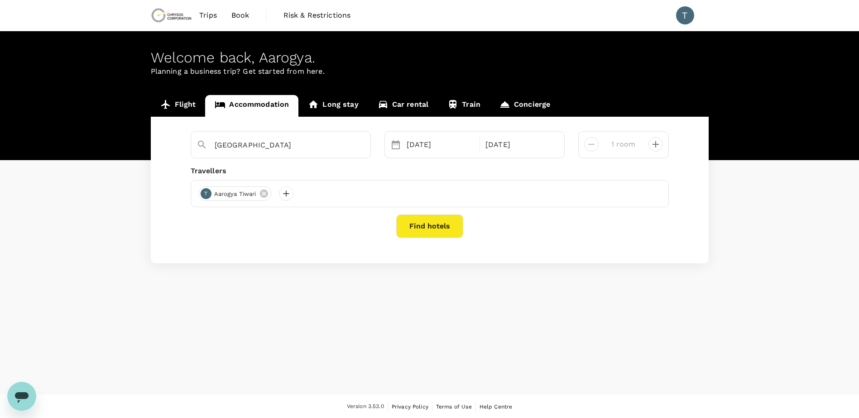
click at [440, 147] on div "[DATE]" at bounding box center [440, 145] width 75 height 18
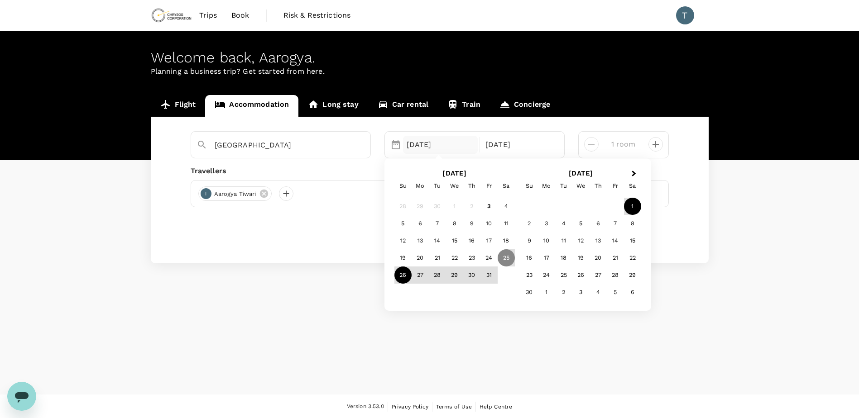
click at [402, 278] on div "26" at bounding box center [402, 275] width 17 height 17
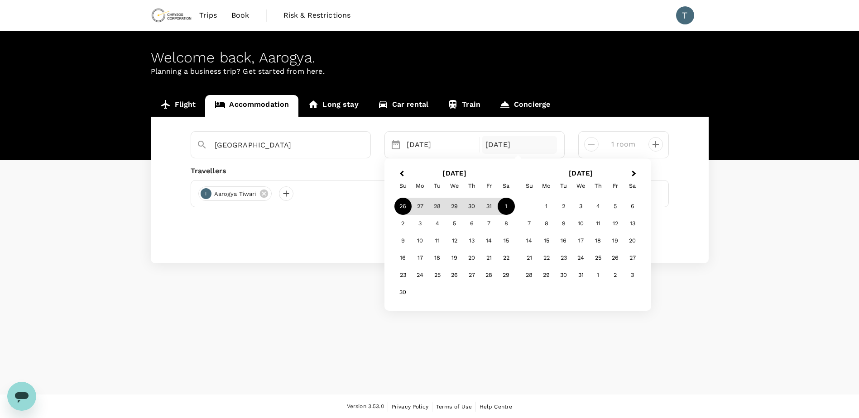
click at [504, 206] on div "1" at bounding box center [506, 206] width 17 height 17
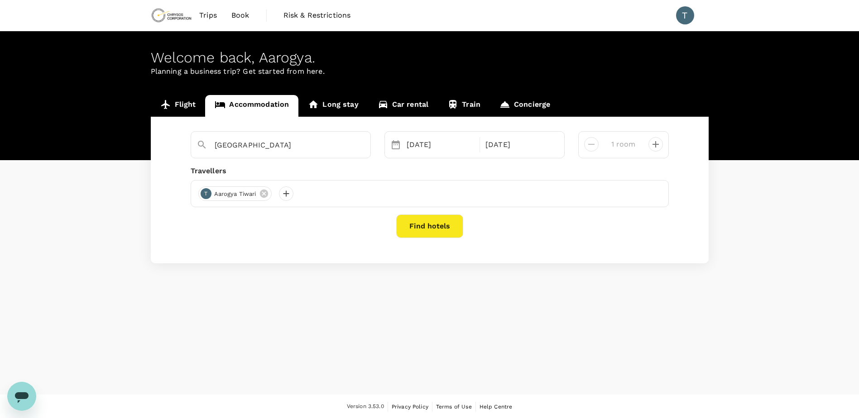
click at [346, 279] on div "Welcome back , Aarogya . Planning a business trip? Get started from here. Fligh…" at bounding box center [429, 213] width 859 height 364
click at [423, 230] on button "Find hotels" at bounding box center [429, 227] width 67 height 24
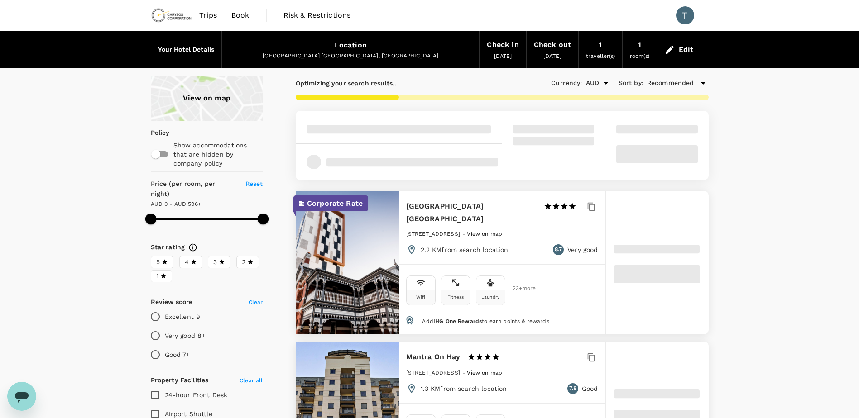
type input "596"
type input "AUD"
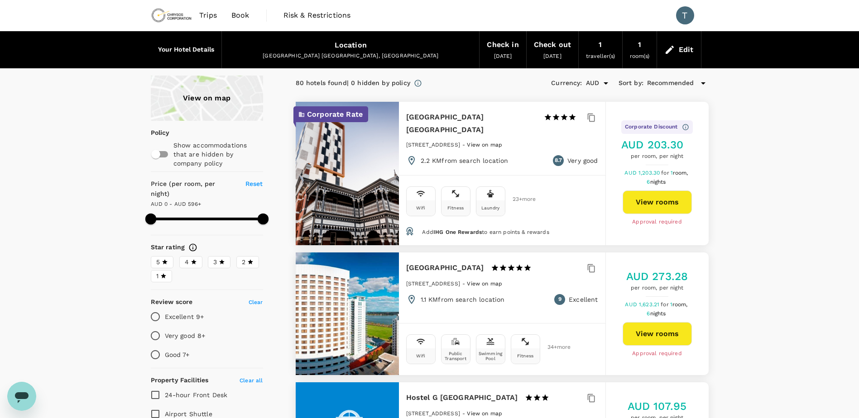
type input "596"
click at [678, 51] on div "Edit" at bounding box center [679, 50] width 44 height 32
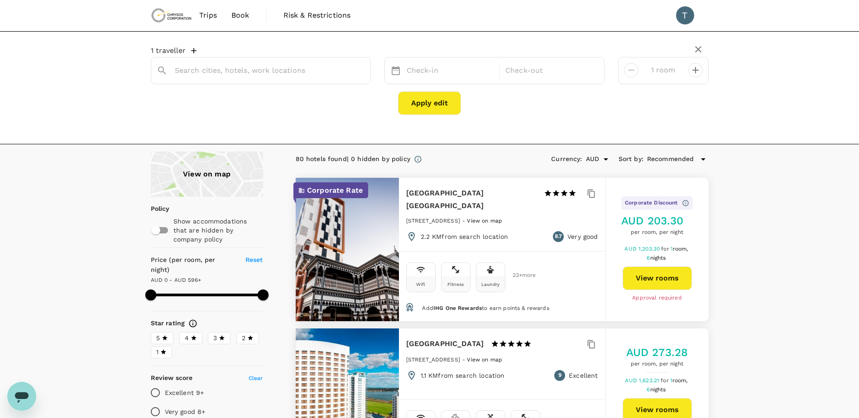
type input "Perth"
click at [527, 74] on div "01 Nov" at bounding box center [549, 71] width 95 height 18
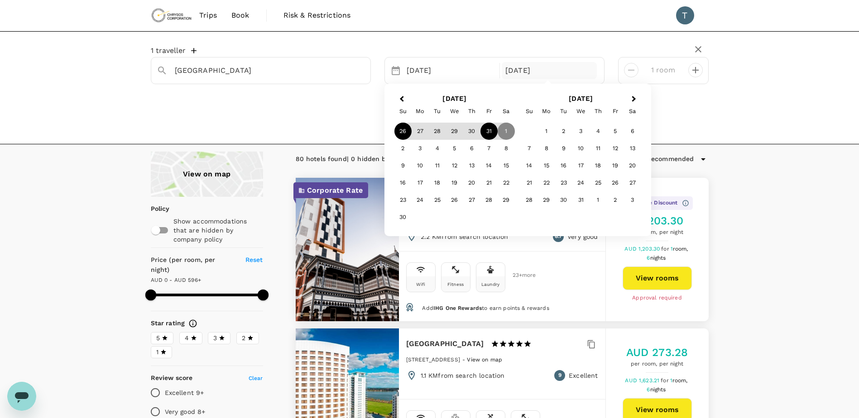
click at [492, 133] on div "31" at bounding box center [488, 131] width 17 height 17
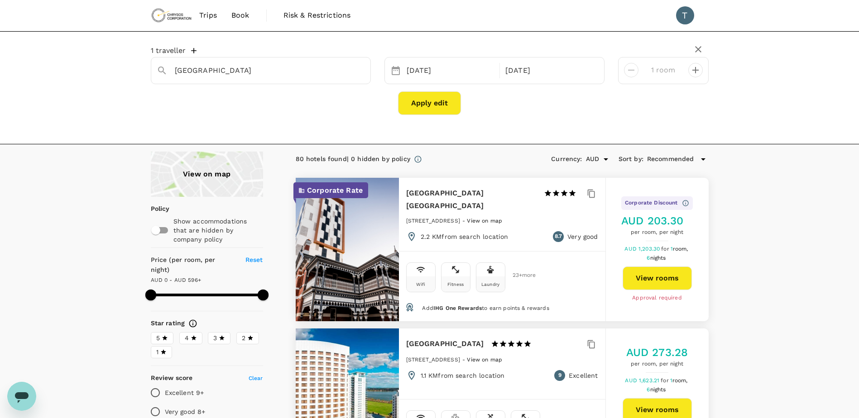
click at [545, 71] on div "31 Oct" at bounding box center [549, 71] width 95 height 18
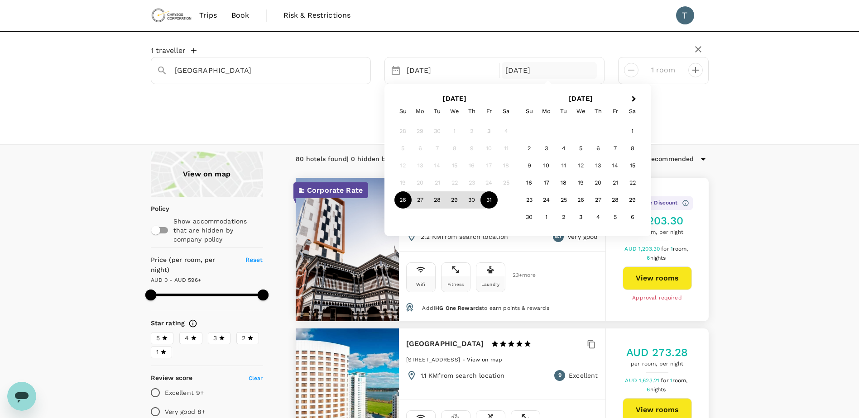
click at [717, 124] on div "1 traveller Perth 26 Oct Selected date: Friday, October 31st, 2025 31 Oct Next …" at bounding box center [429, 87] width 859 height 113
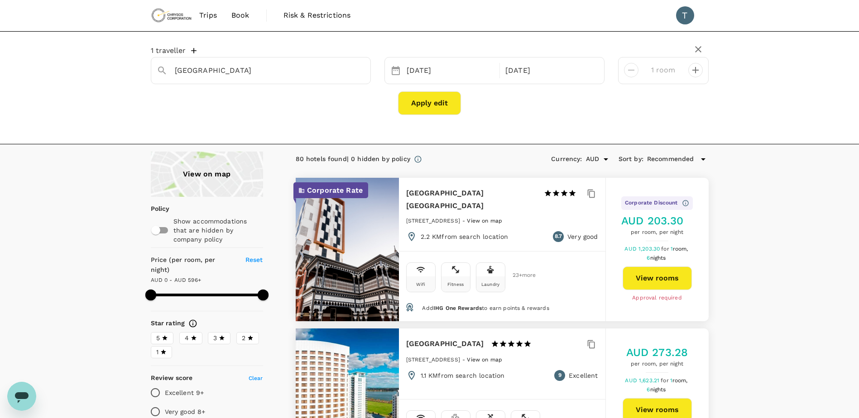
click at [438, 111] on button "Apply edit" at bounding box center [429, 103] width 63 height 24
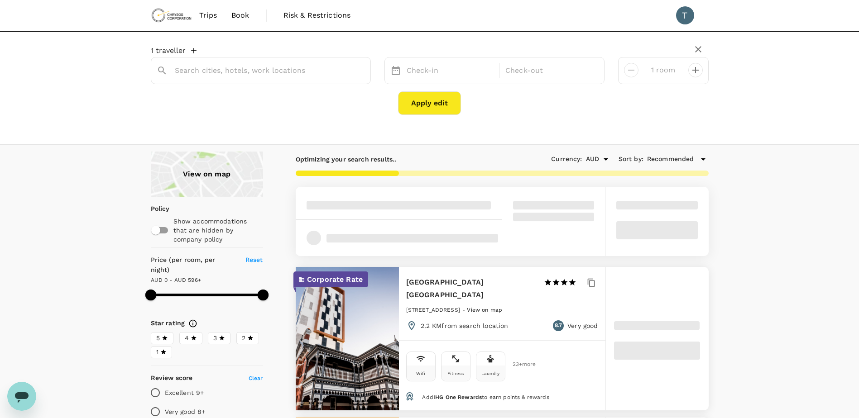
type input "Perth"
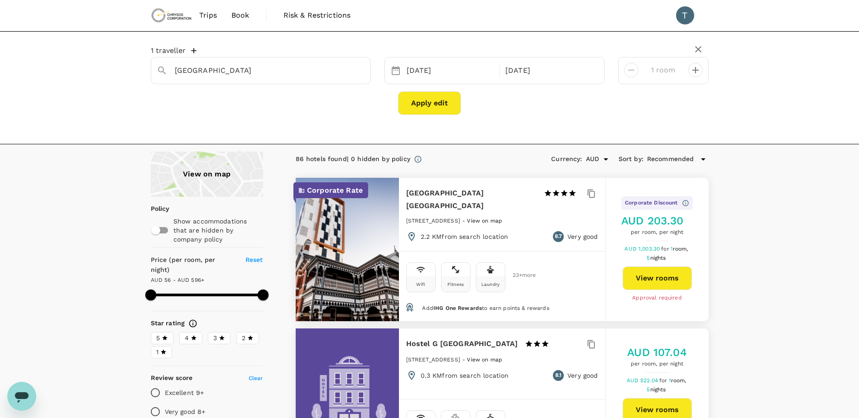
type input "596.06"
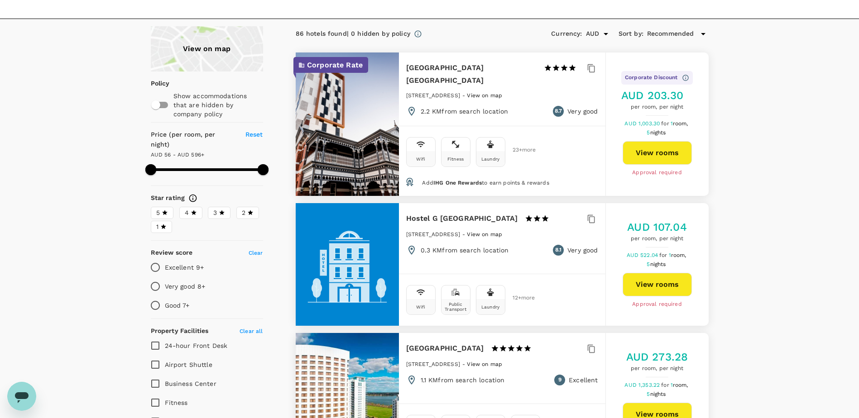
scroll to position [136, 0]
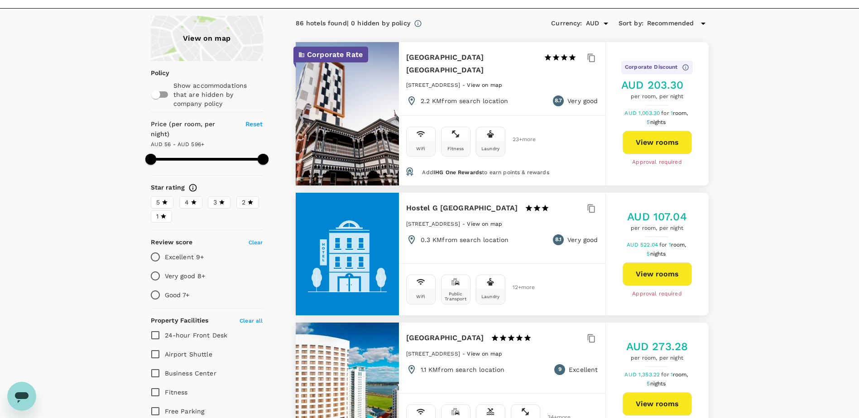
click at [518, 137] on span "23 + more" at bounding box center [520, 140] width 14 height 6
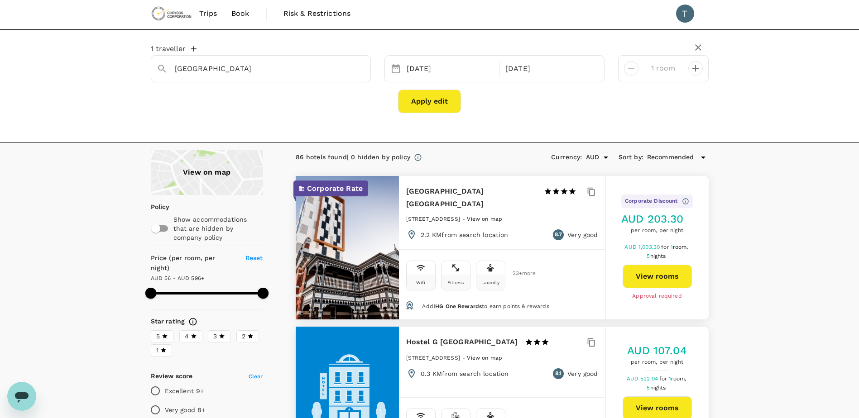
scroll to position [0, 0]
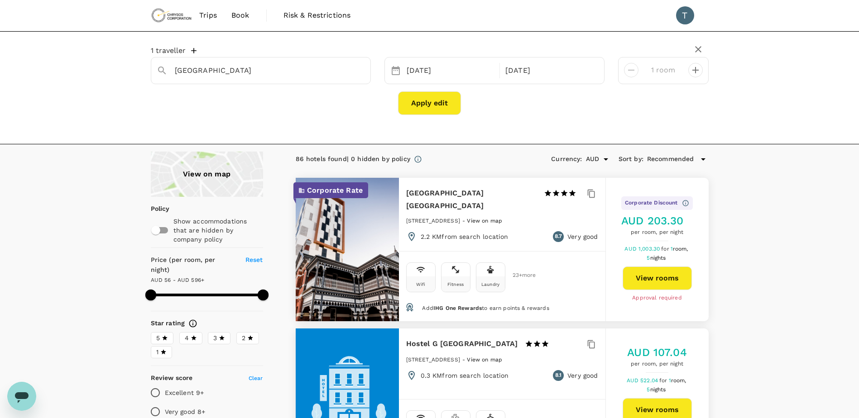
click at [461, 81] on div "26 Oct 31 Oct" at bounding box center [494, 70] width 220 height 27
click at [460, 72] on div "26 Oct" at bounding box center [450, 71] width 95 height 18
click at [517, 21] on div "Trips Book Risk & Restrictions T" at bounding box center [430, 15] width 558 height 31
click at [524, 76] on div "31 Oct" at bounding box center [549, 71] width 95 height 18
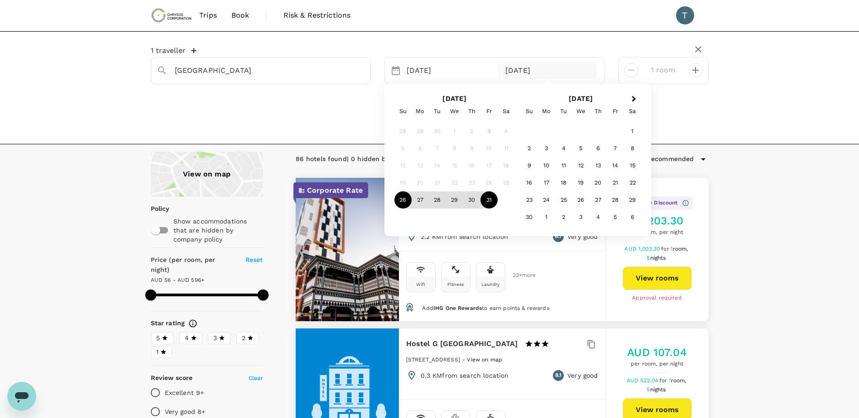
click at [536, 18] on div "Trips Book Risk & Restrictions T" at bounding box center [430, 15] width 558 height 31
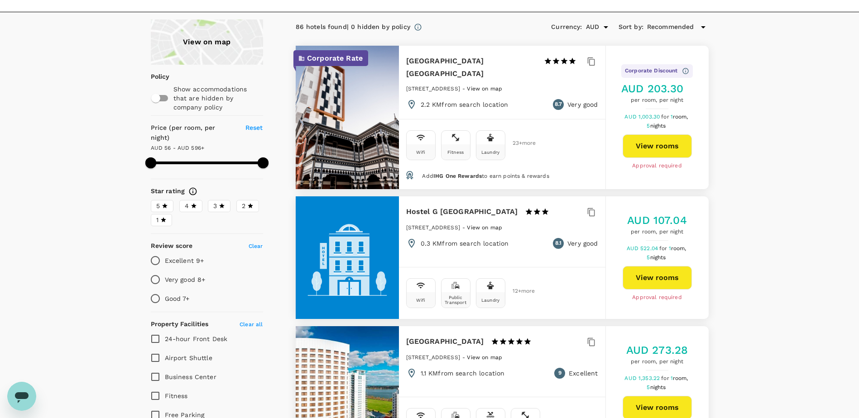
scroll to position [136, 0]
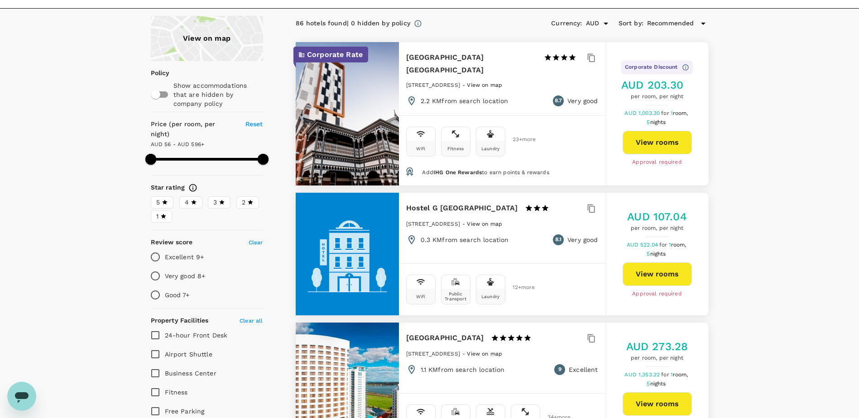
click at [520, 137] on span "23 + more" at bounding box center [520, 140] width 14 height 6
drag, startPoint x: 520, startPoint y: 130, endPoint x: 560, endPoint y: 139, distance: 41.2
click at [560, 139] on div "Wifi Fitness Laundry 23 + more" at bounding box center [502, 140] width 192 height 34
click at [505, 169] on span "Add IHG One Rewards to earn points & rewards" at bounding box center [485, 172] width 127 height 6
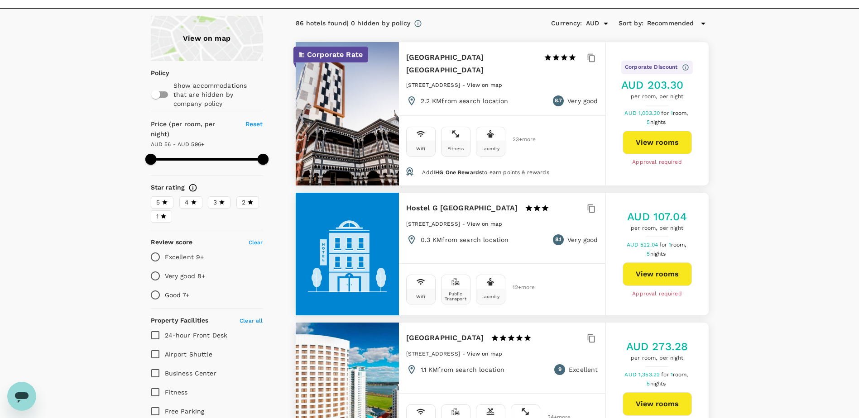
click at [559, 145] on div "Wifi Fitness Laundry 23 + more" at bounding box center [502, 141] width 206 height 52
click at [643, 131] on button "View rooms" at bounding box center [657, 143] width 69 height 24
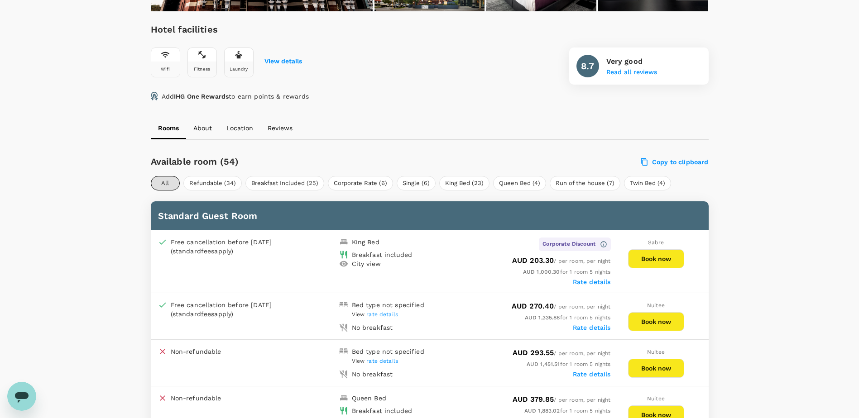
scroll to position [313, 0]
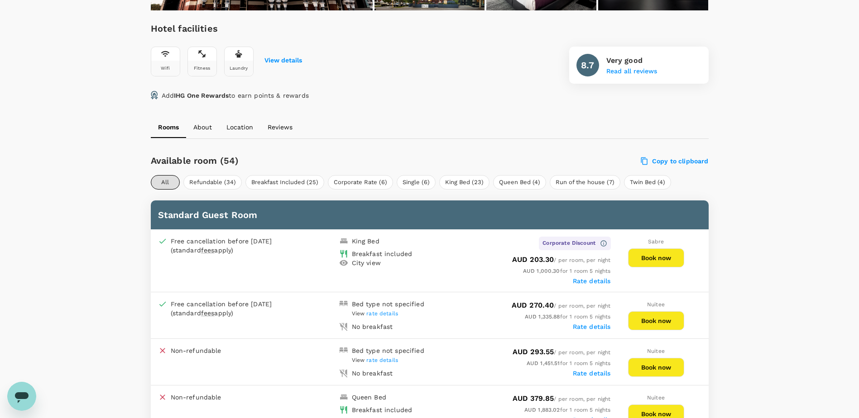
click at [657, 257] on button "Book now" at bounding box center [656, 258] width 56 height 19
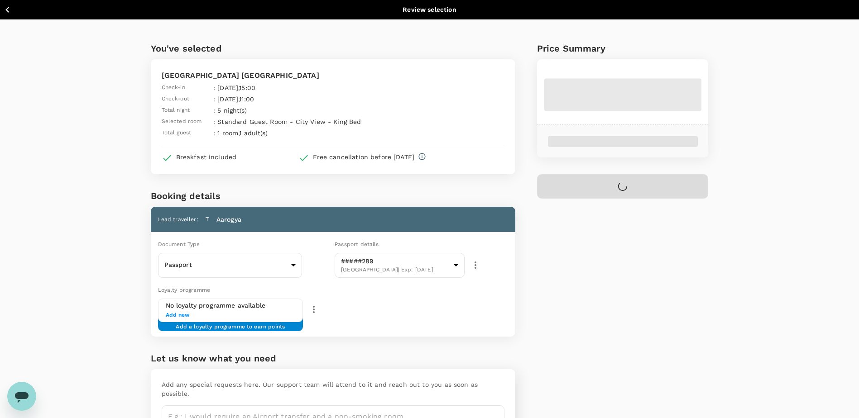
click at [36, 261] on div "You've selected Holiday Inn [GEOGRAPHIC_DATA] Check-in : [DATE] 15:00 Check-out…" at bounding box center [429, 241] width 859 height 445
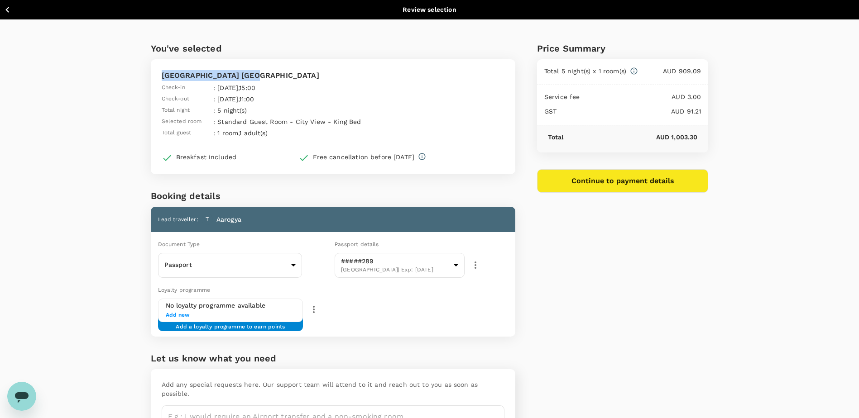
drag, startPoint x: 245, startPoint y: 76, endPoint x: 157, endPoint y: 75, distance: 88.3
click at [157, 75] on div "[GEOGRAPHIC_DATA] [GEOGRAPHIC_DATA] Check-in : [DATE] 15:00 Check-out : [DATE] …" at bounding box center [333, 116] width 365 height 115
copy p "[GEOGRAPHIC_DATA] [GEOGRAPHIC_DATA]"
click at [617, 298] on div "Price Summary Total 5 night(s) x 1 room(s) AUD 909.09 Service fee AUD 3.00 GST …" at bounding box center [611, 241] width 193 height 445
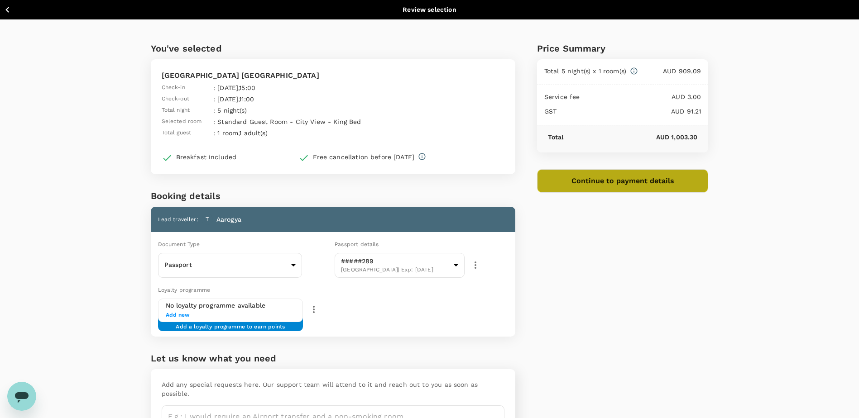
click at [680, 179] on button "Continue to payment details" at bounding box center [623, 181] width 172 height 24
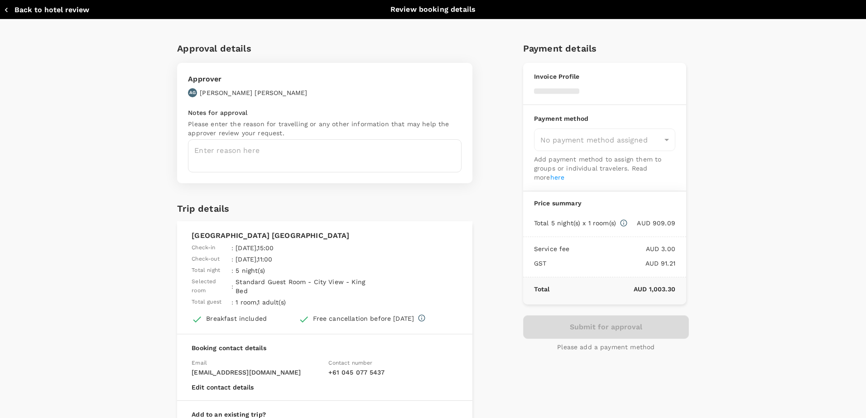
type input "9c4289b1-14a3-4119-8736-521306e5ca8f"
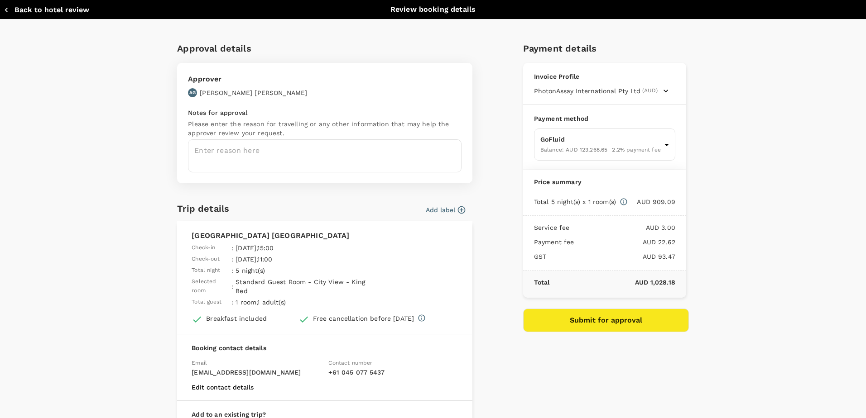
click at [351, 162] on textarea at bounding box center [325, 155] width 274 height 33
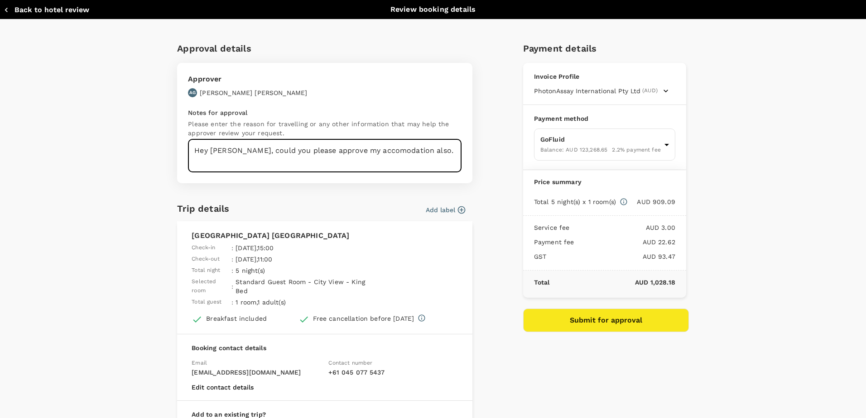
type textarea "Hey [PERSON_NAME], could you please approve my accomodation also."
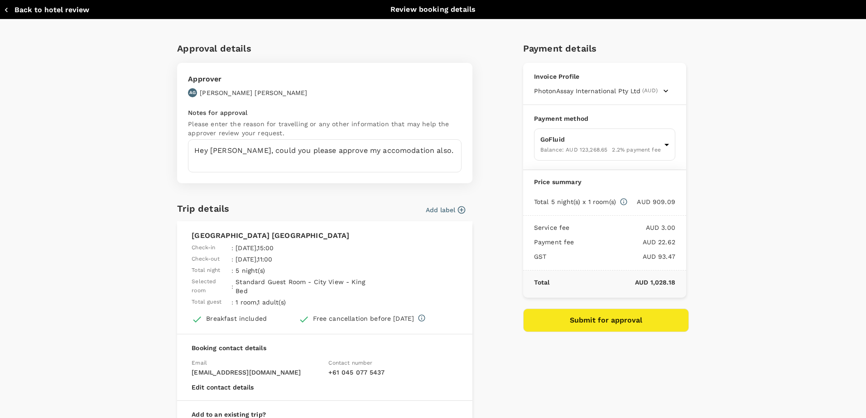
click at [536, 347] on div "Payment details Invoice Profile PhotonAssay International Pty Ltd (AUD) Busines…" at bounding box center [602, 253] width 173 height 439
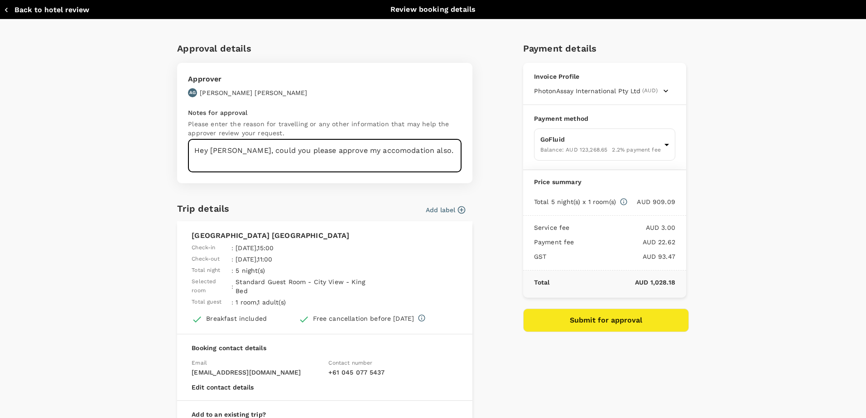
click at [427, 157] on textarea "Hey [PERSON_NAME], could you please approve my accomodation also." at bounding box center [325, 155] width 274 height 33
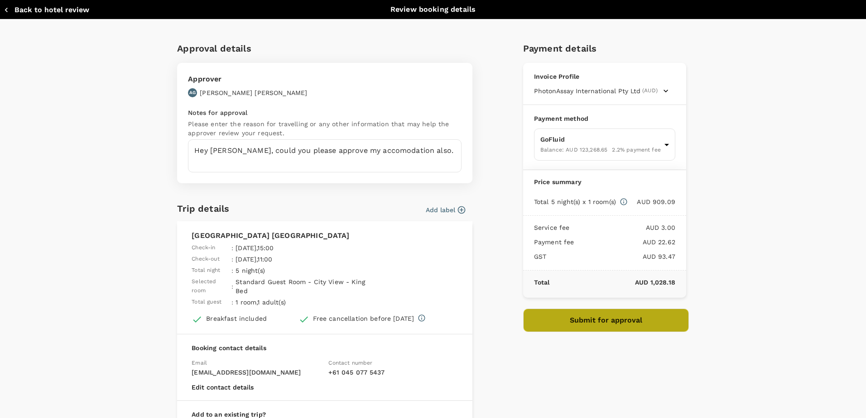
click at [577, 326] on button "Submit for approval" at bounding box center [606, 321] width 166 height 24
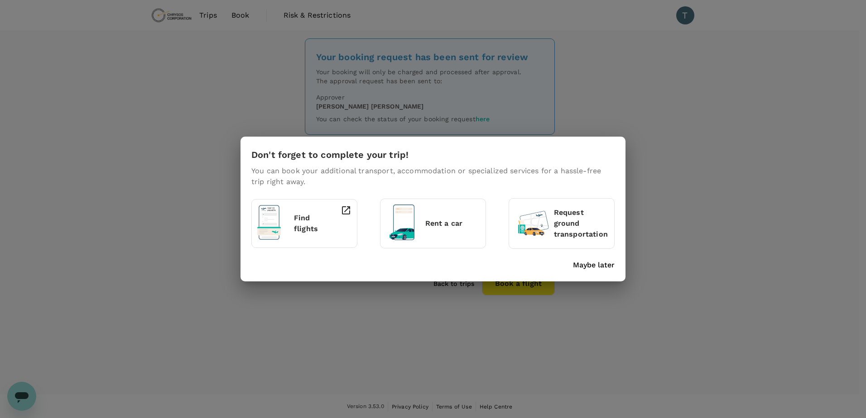
click at [449, 274] on div "Don't forget to complete your trip! You can book your additional transport, acc…" at bounding box center [432, 209] width 385 height 145
click at [589, 267] on p "Maybe later" at bounding box center [594, 265] width 42 height 11
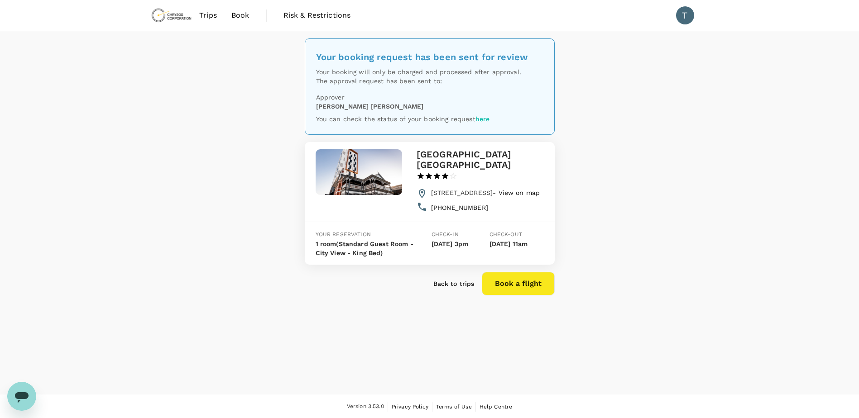
click at [404, 331] on div "Your booking request has been sent for review Your booking will only be charged…" at bounding box center [429, 213] width 859 height 364
click at [465, 279] on p "Back to trips" at bounding box center [453, 283] width 41 height 9
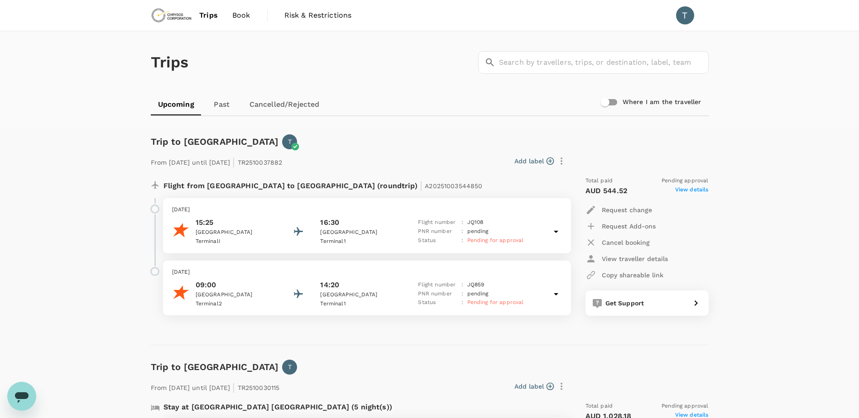
click at [102, 246] on div "Trips ​ ​ Upcoming Past Cancelled/Rejected Where I am the traveller Trip to Per…" at bounding box center [429, 326] width 859 height 591
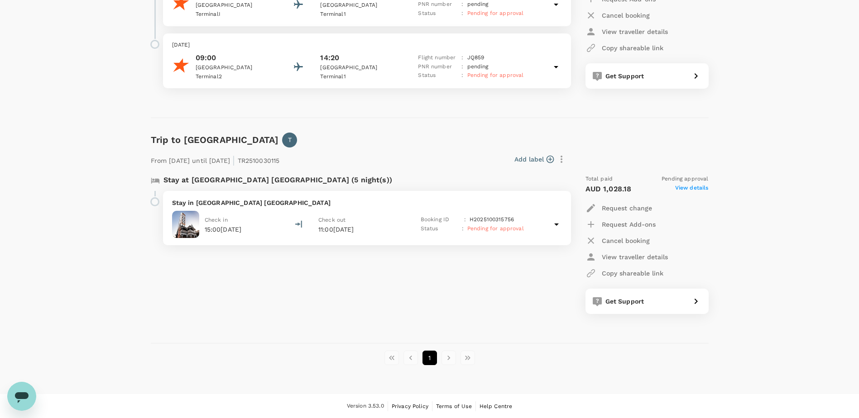
scroll to position [228, 0]
drag, startPoint x: 283, startPoint y: 317, endPoint x: 283, endPoint y: 323, distance: 5.9
click at [283, 317] on div "Stay at Holiday Inn West Perth (5 night(s)) Stay in Holiday Inn West Perth Chec…" at bounding box center [356, 244] width 424 height 154
click at [194, 298] on div "Stay at Holiday Inn West Perth (5 night(s)) Stay in Holiday Inn West Perth Chec…" at bounding box center [356, 244] width 424 height 154
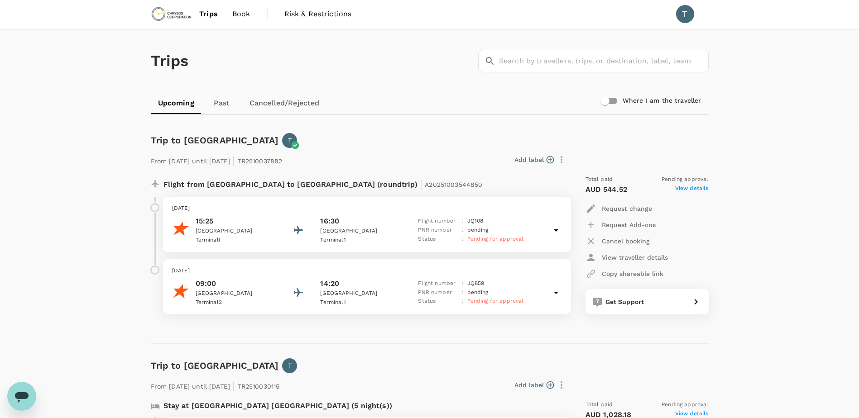
scroll to position [0, 0]
